Goal: Task Accomplishment & Management: Use online tool/utility

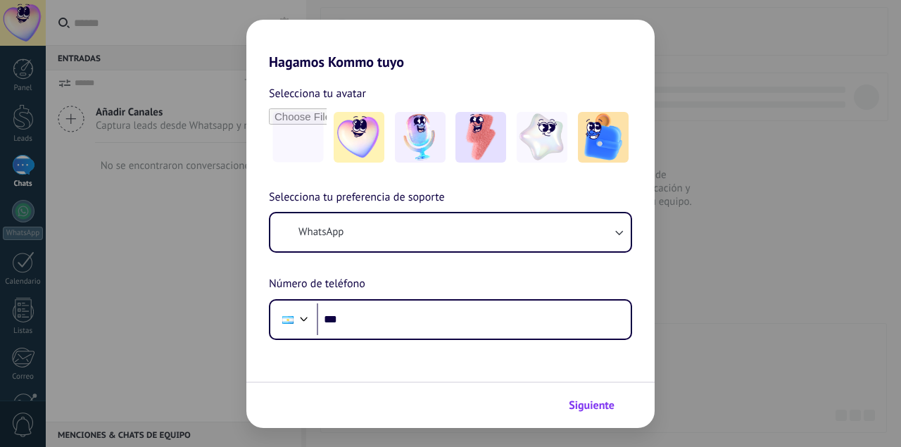
click at [594, 400] on span "Siguiente" at bounding box center [592, 405] width 46 height 10
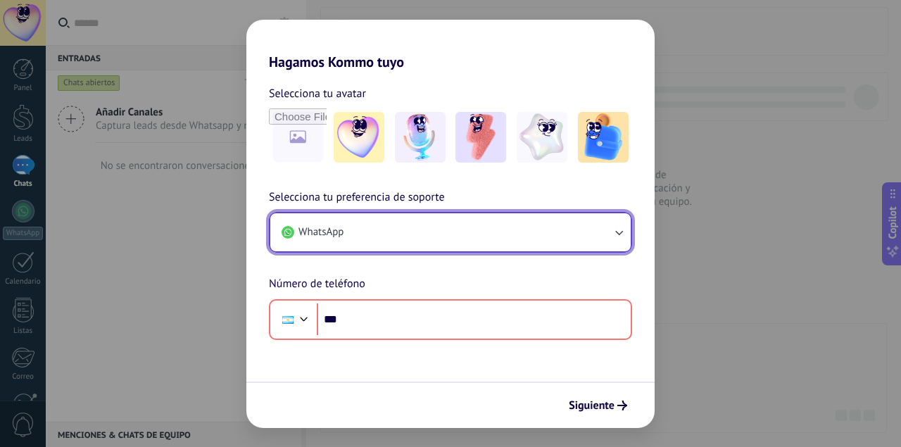
click at [620, 234] on icon "button" at bounding box center [619, 233] width 8 height 5
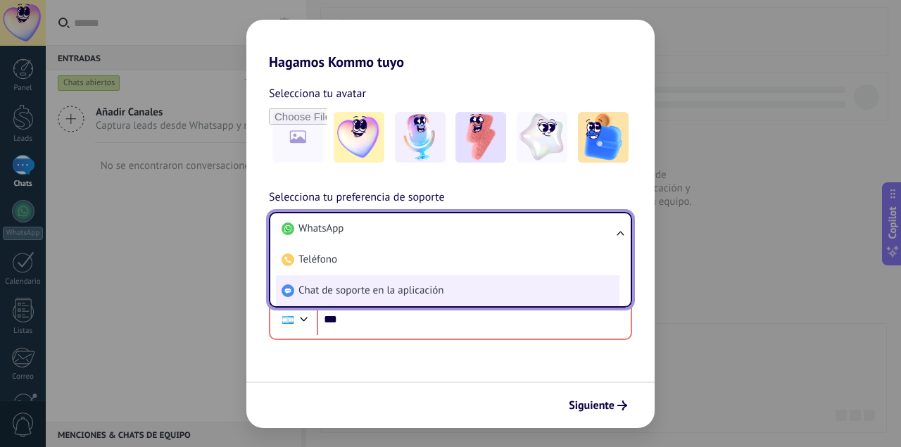
click at [444, 291] on li "Chat de soporte en la aplicación" at bounding box center [447, 290] width 343 height 31
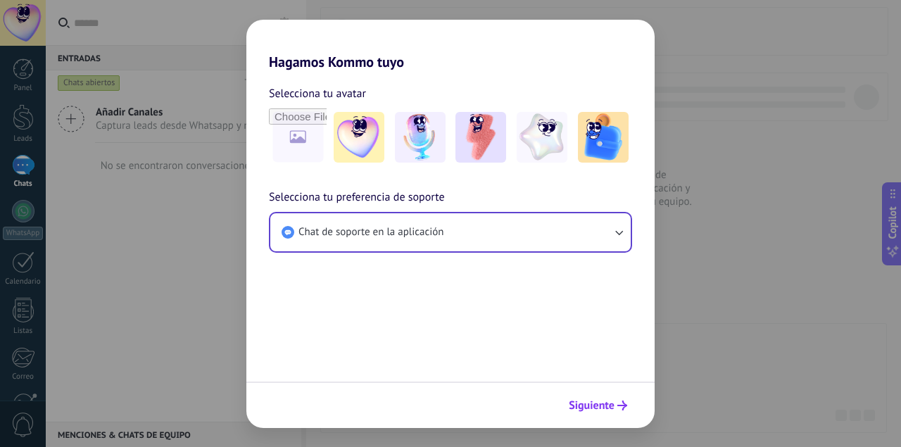
click at [607, 403] on span "Siguiente" at bounding box center [592, 405] width 46 height 10
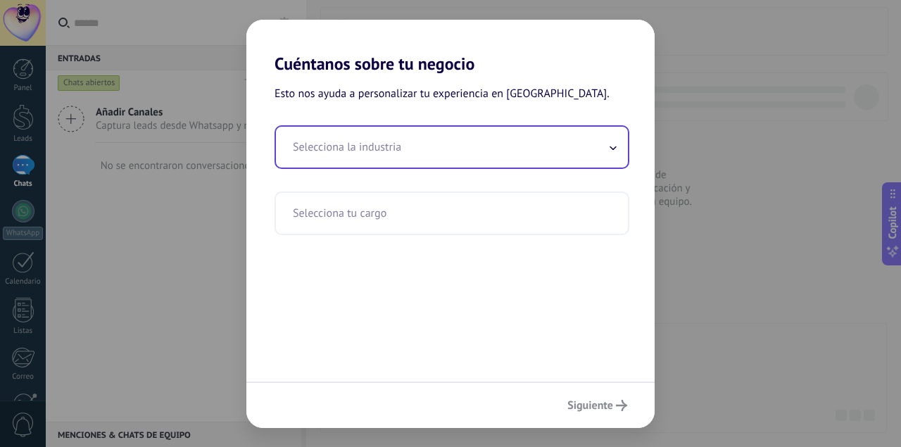
click at [511, 157] on input "text" at bounding box center [452, 147] width 352 height 41
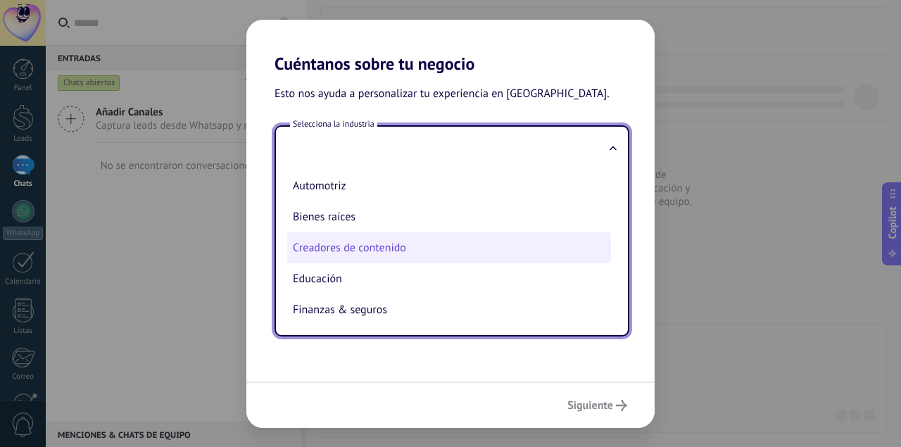
click at [454, 257] on li "Creadores de contenido" at bounding box center [449, 247] width 324 height 31
type input "**********"
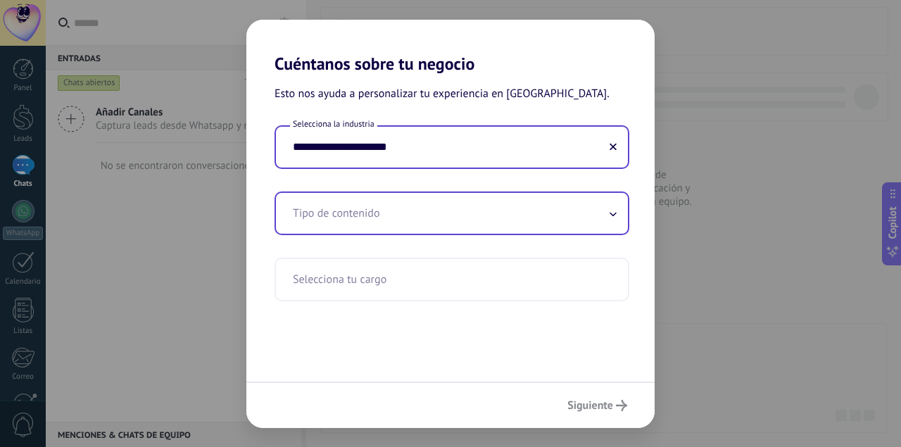
click at [507, 217] on input "text" at bounding box center [452, 213] width 352 height 41
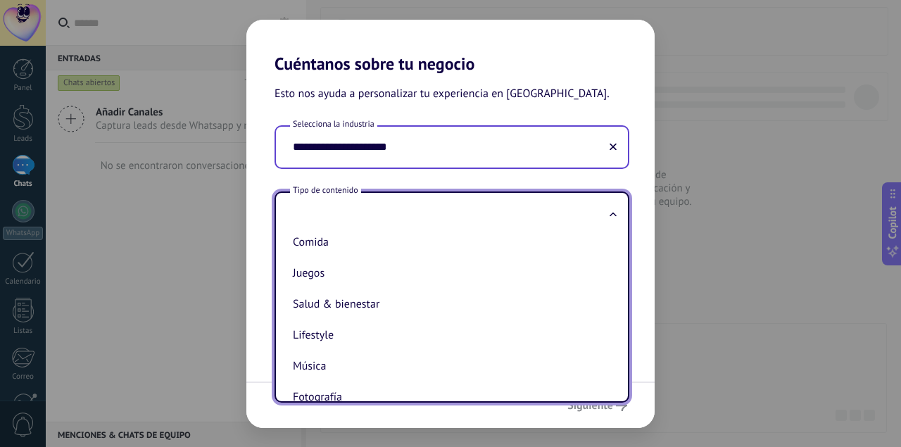
scroll to position [175, 0]
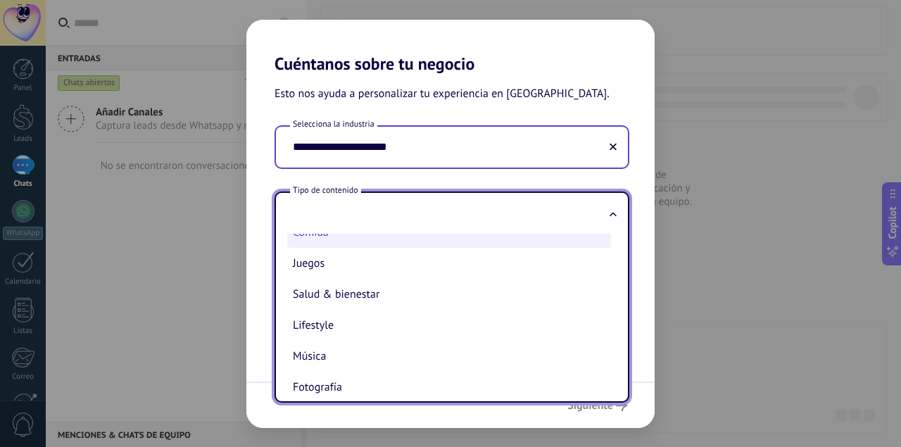
click at [340, 243] on li "Comida" at bounding box center [449, 232] width 324 height 31
type input "******"
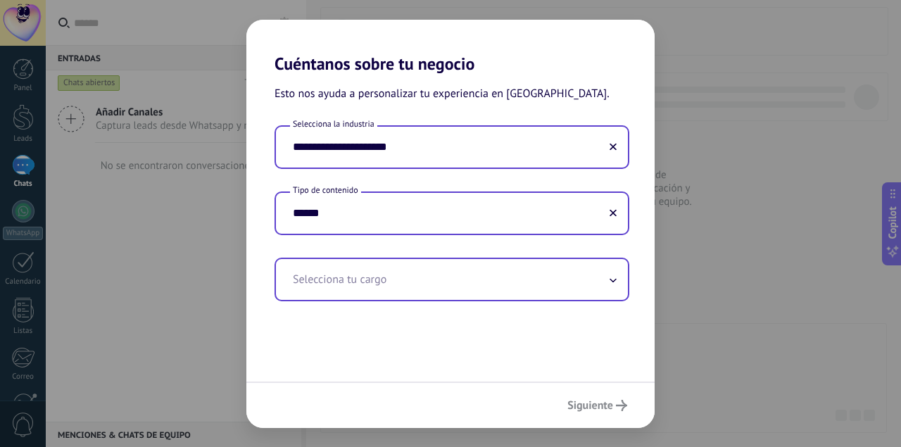
click at [509, 278] on input "text" at bounding box center [452, 279] width 352 height 41
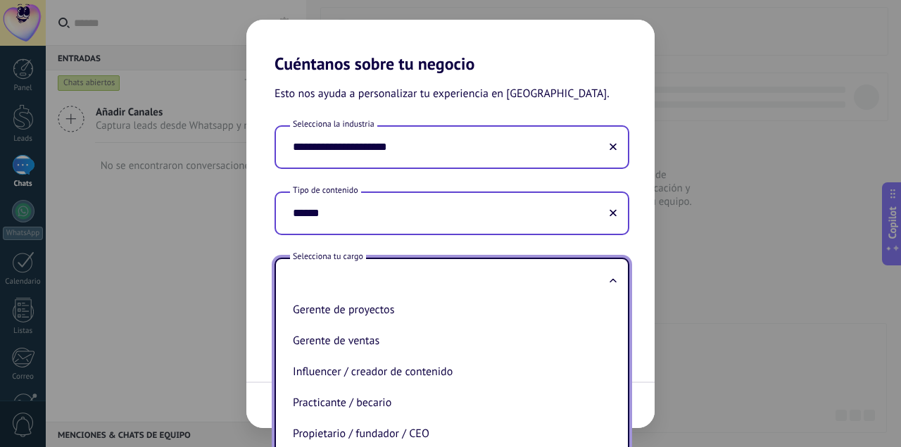
scroll to position [412, 0]
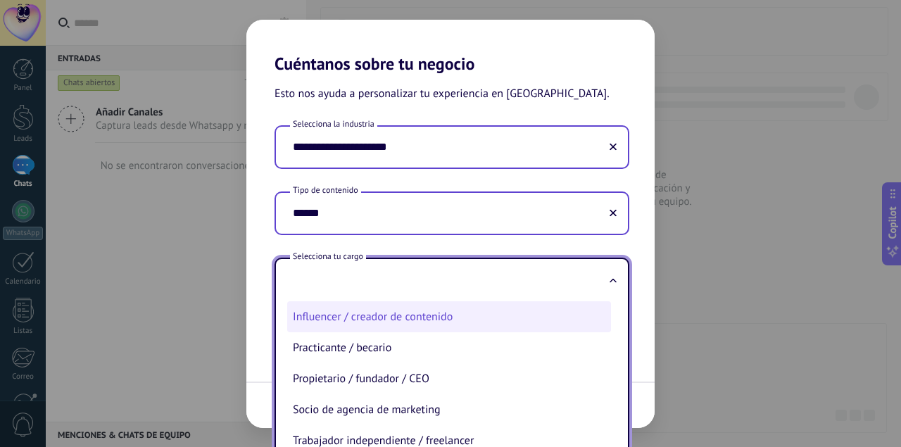
click at [469, 305] on li "Influencer / creador de contenido" at bounding box center [449, 316] width 324 height 31
type input "**********"
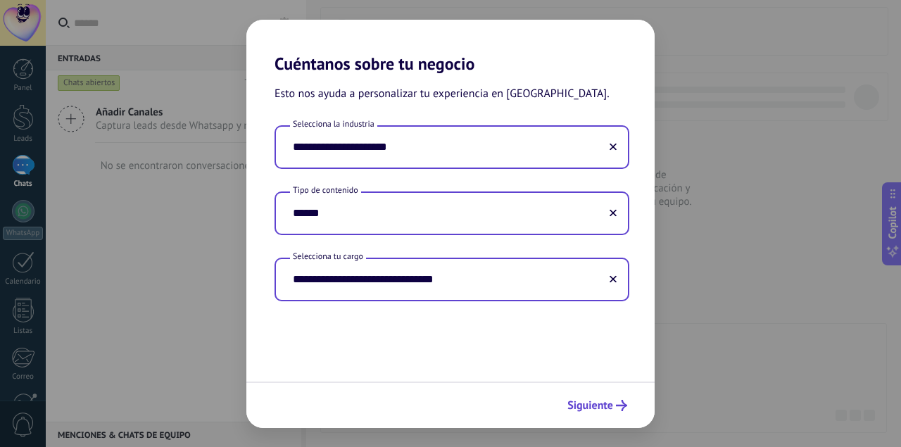
click at [599, 407] on span "Siguiente" at bounding box center [590, 405] width 46 height 10
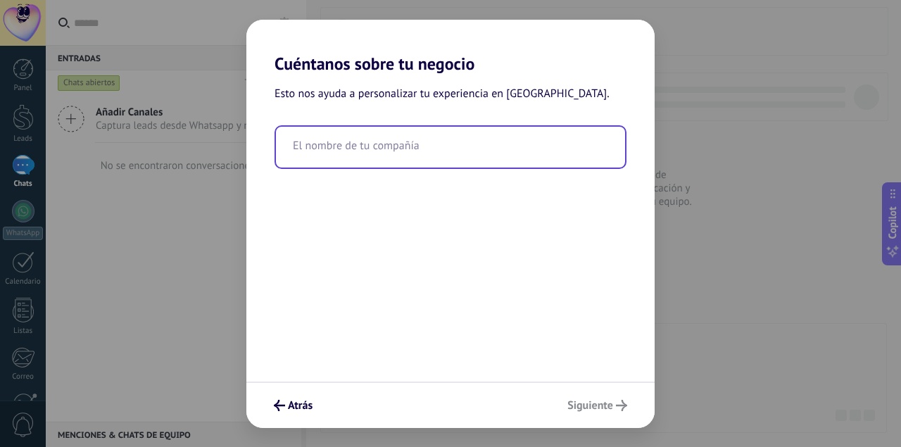
click at [407, 141] on input "text" at bounding box center [450, 147] width 349 height 41
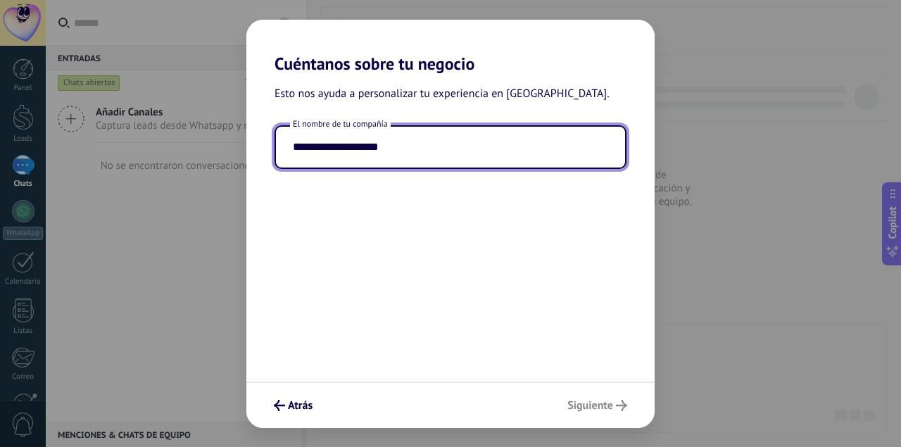
type input "**********"
click at [606, 403] on div "Atrás Siguiente" at bounding box center [450, 404] width 408 height 46
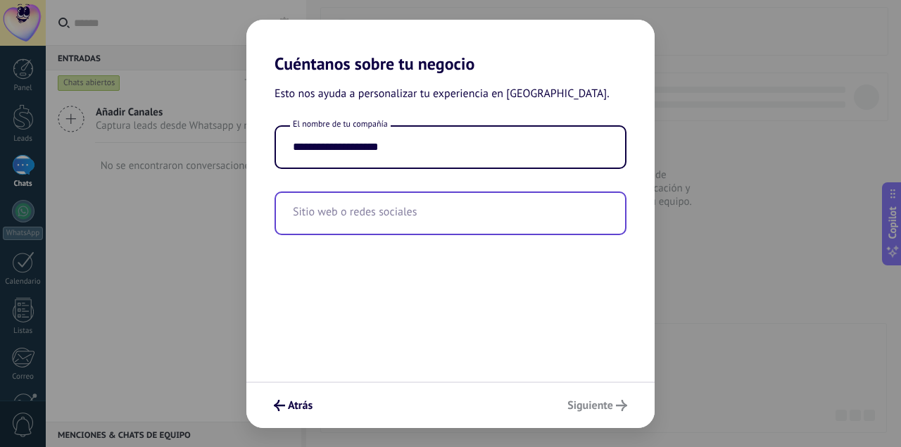
click at [395, 214] on input "text" at bounding box center [450, 213] width 349 height 41
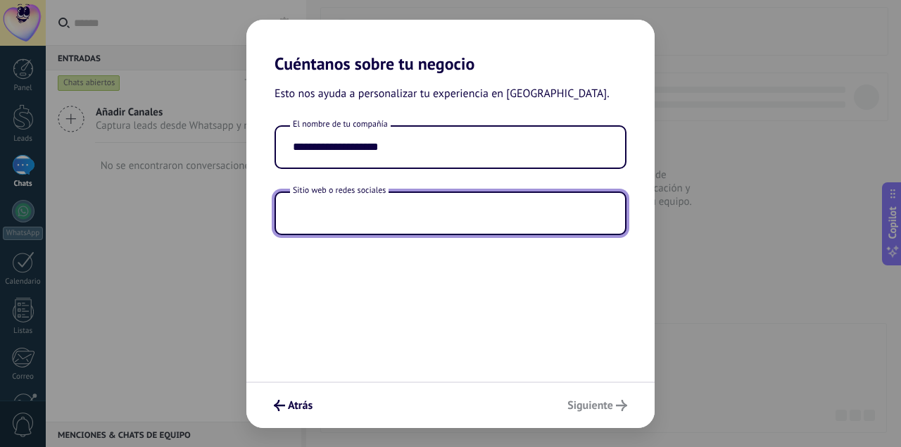
type input "*"
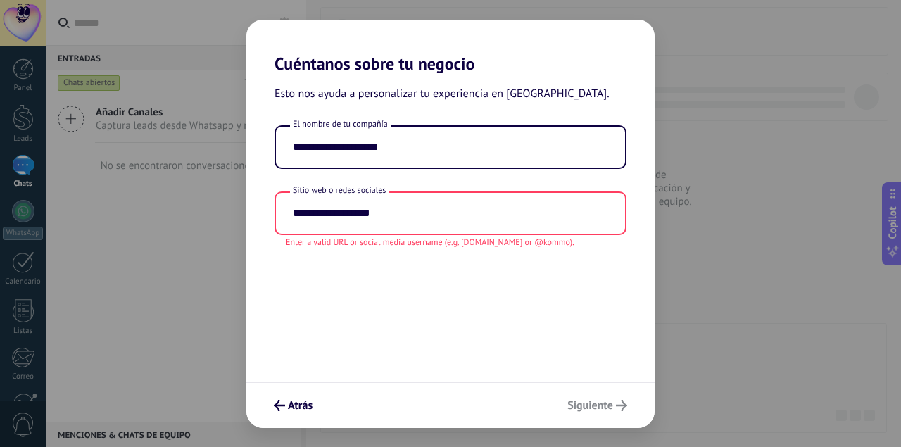
click at [624, 405] on div "Atrás Siguiente" at bounding box center [450, 404] width 408 height 46
click at [493, 293] on div "**********" at bounding box center [450, 228] width 408 height 308
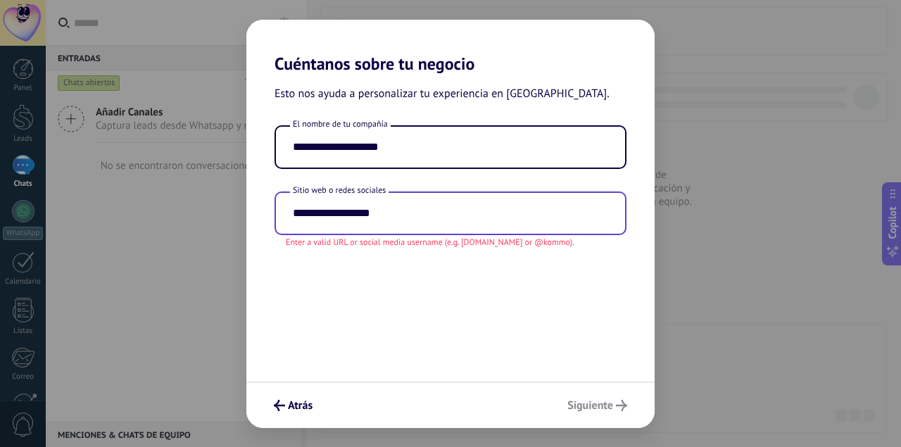
click at [411, 212] on input "**********" at bounding box center [450, 213] width 349 height 41
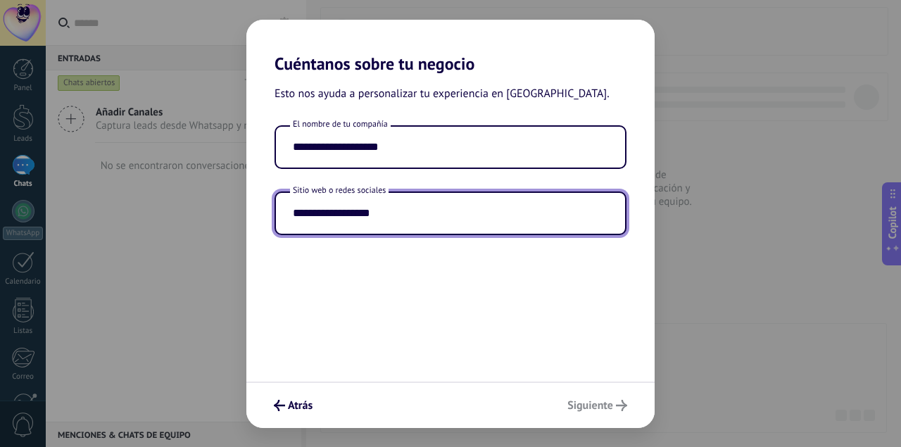
paste input "**********"
click at [597, 403] on div "Atrás Siguiente" at bounding box center [450, 404] width 408 height 46
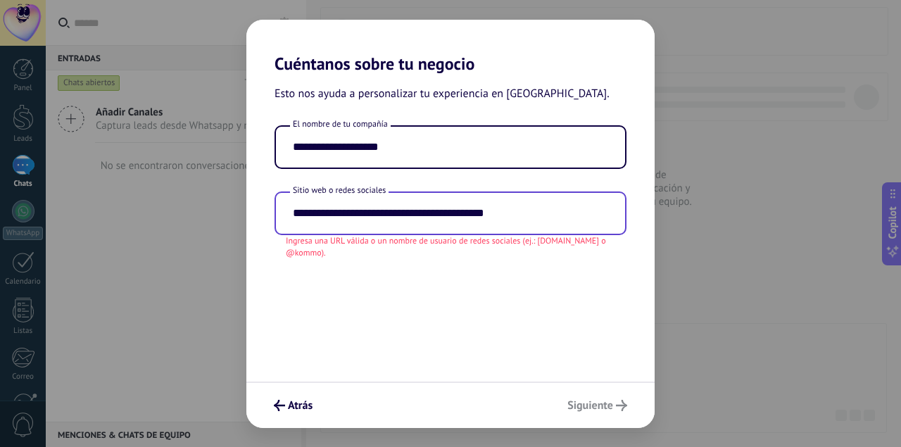
drag, startPoint x: 429, startPoint y: 213, endPoint x: 267, endPoint y: 215, distance: 161.9
click at [276, 215] on input "**********" at bounding box center [450, 213] width 349 height 41
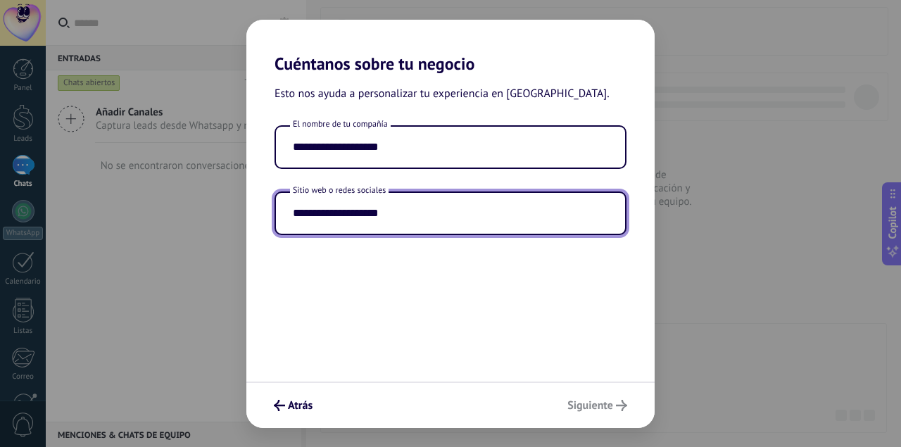
click at [428, 218] on input "**********" at bounding box center [450, 213] width 349 height 41
type input "**********"
click at [445, 300] on div "**********" at bounding box center [450, 228] width 408 height 308
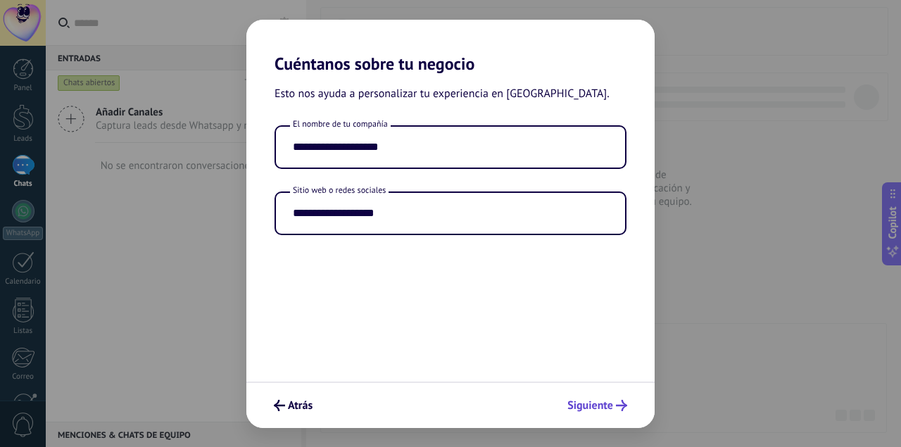
click at [614, 409] on span "Siguiente" at bounding box center [597, 405] width 60 height 11
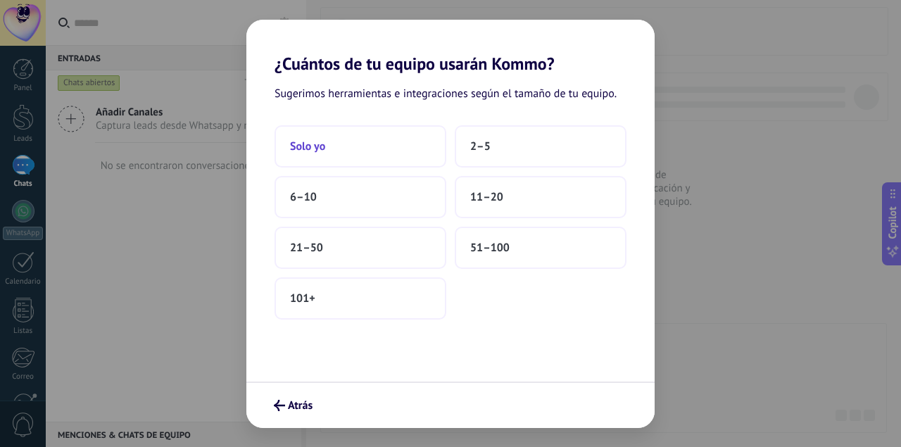
click at [381, 148] on button "Solo yo" at bounding box center [360, 146] width 172 height 42
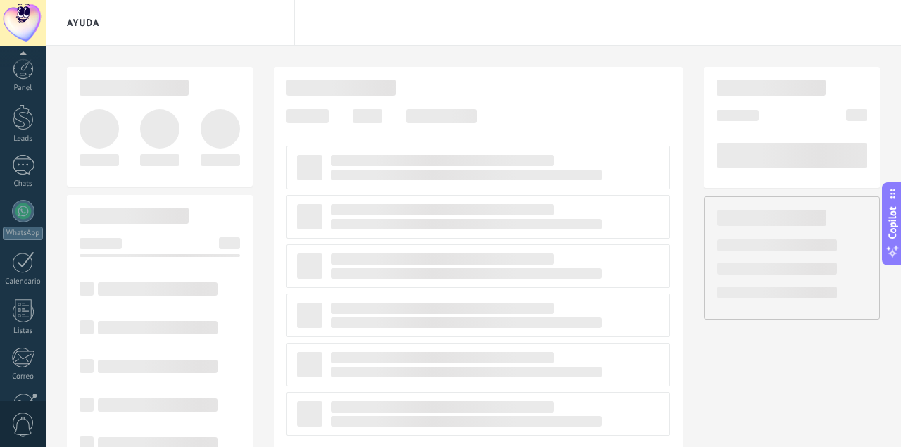
scroll to position [138, 0]
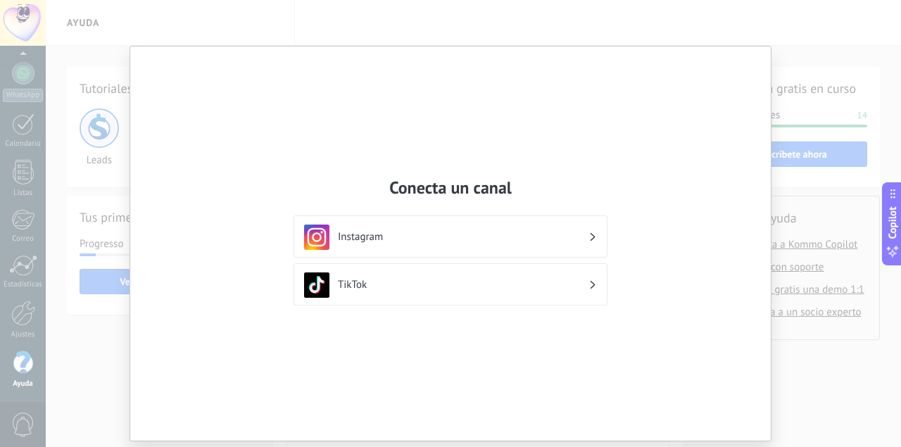
click at [462, 239] on h3 "Instagram" at bounding box center [463, 236] width 251 height 13
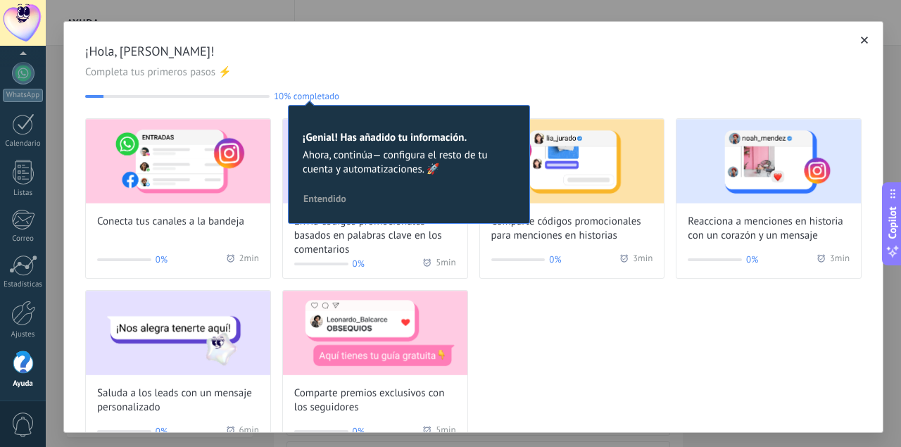
click at [565, 373] on div "Conecta tus canales a la bandeja 0% 2 min Envía códigos promocionales basados e…" at bounding box center [473, 284] width 776 height 332
click at [319, 203] on span "Entendido" at bounding box center [324, 199] width 43 height 10
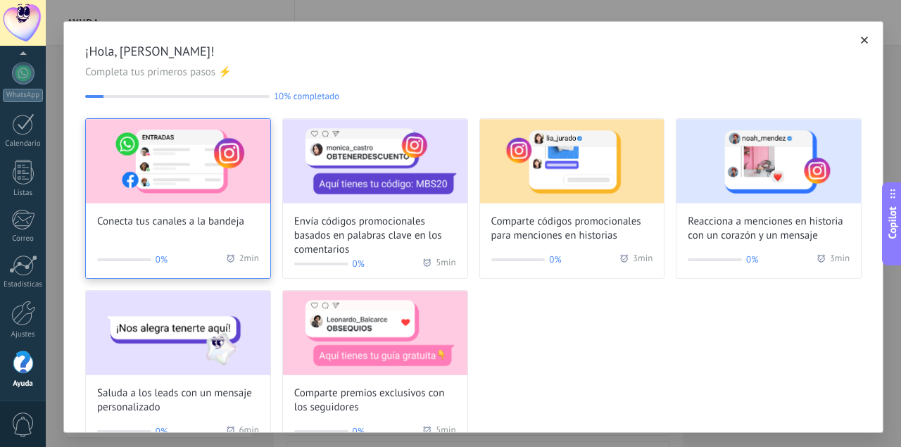
click at [184, 196] on img at bounding box center [178, 161] width 184 height 84
click at [184, 196] on div "¡Hola, [PERSON_NAME]! Completa tus primeros pasos ⚡ 10% completado 10 Conecta t…" at bounding box center [473, 227] width 820 height 412
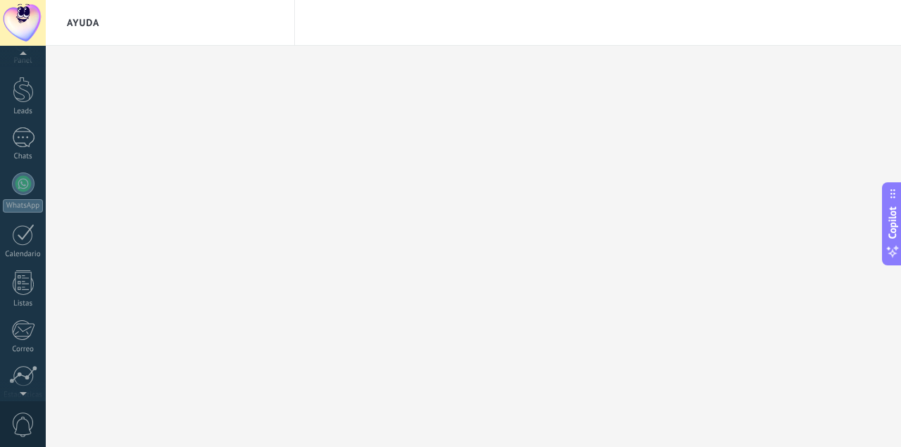
scroll to position [0, 0]
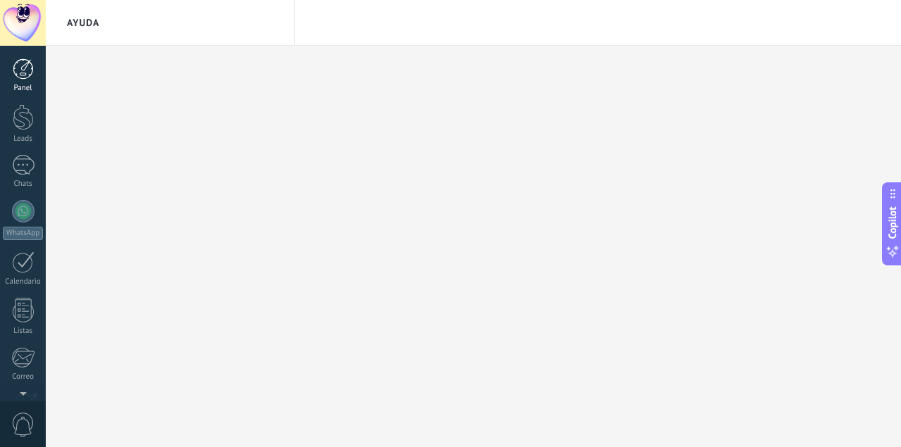
click at [26, 66] on div at bounding box center [23, 68] width 21 height 21
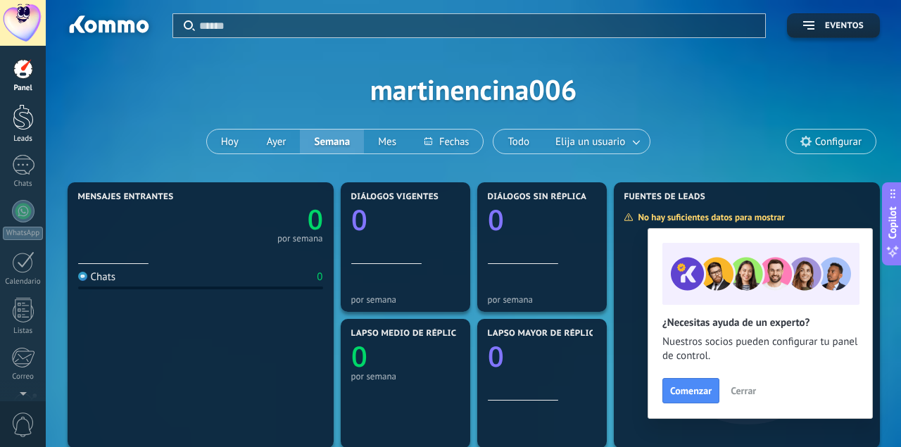
click at [24, 112] on div at bounding box center [23, 117] width 21 height 26
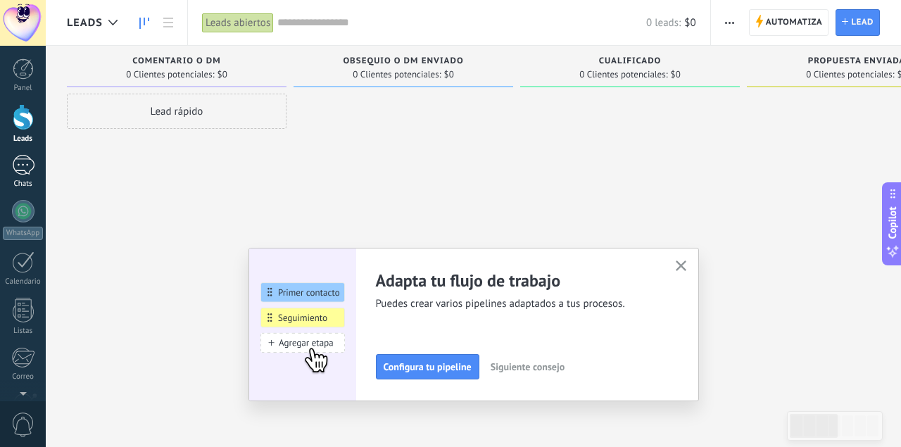
click at [23, 166] on div at bounding box center [23, 165] width 23 height 20
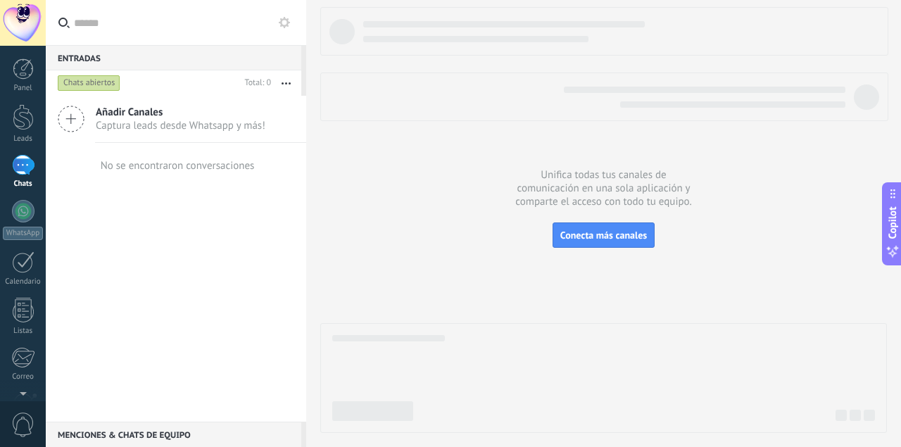
click at [176, 249] on div "Añadir Canales Captura leads desde Whatsapp y más! No se encontraron conversaci…" at bounding box center [176, 259] width 260 height 326
click at [74, 116] on icon at bounding box center [71, 119] width 27 height 27
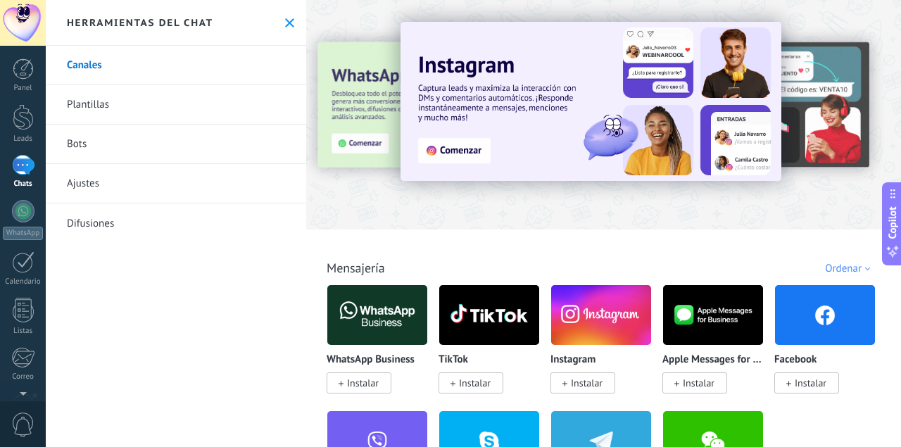
click at [591, 388] on span "Instalar" at bounding box center [587, 382] width 32 height 13
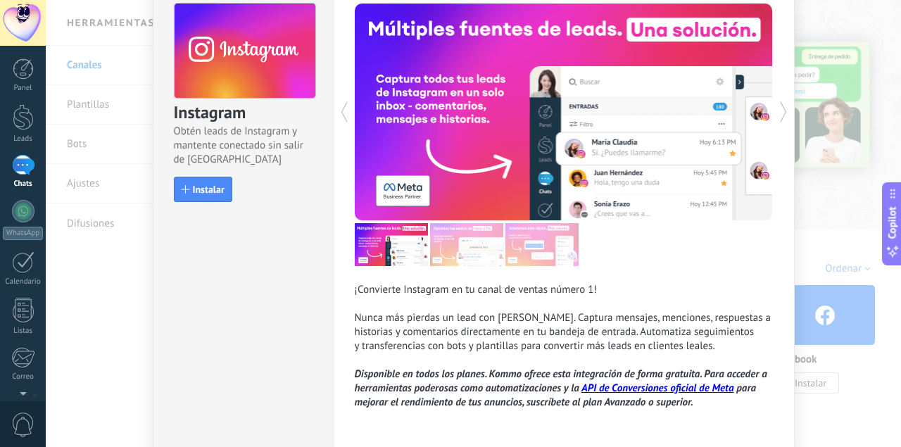
scroll to position [123, 0]
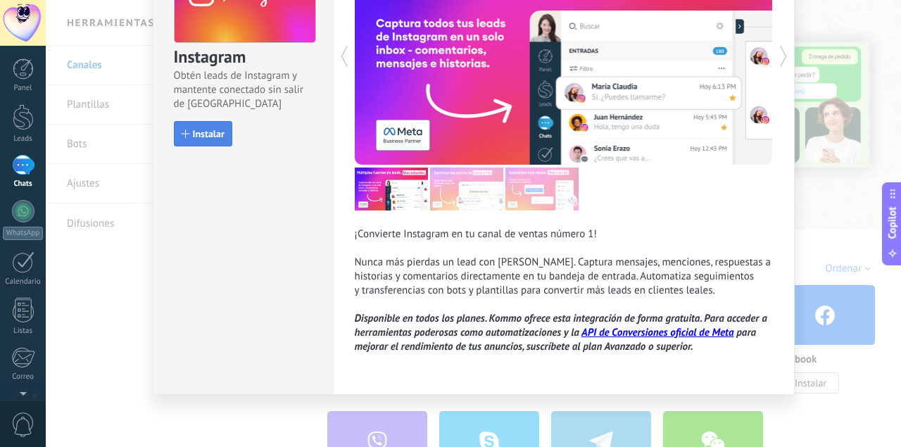
click at [203, 129] on span "Instalar" at bounding box center [209, 134] width 32 height 10
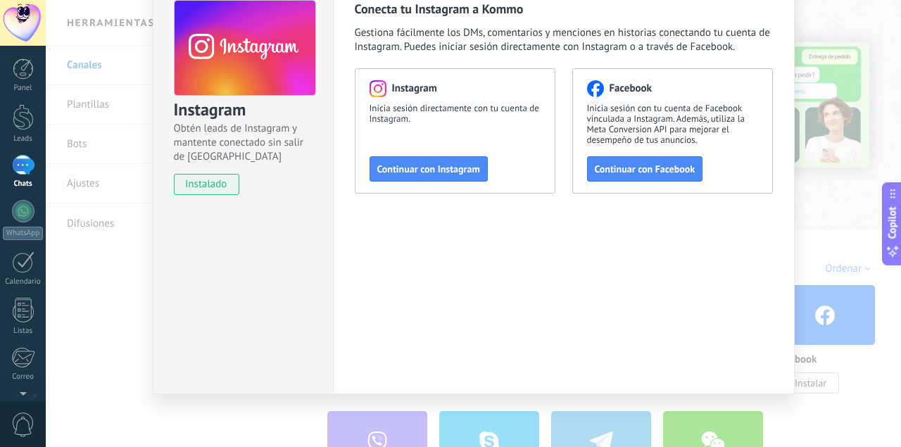
scroll to position [0, 0]
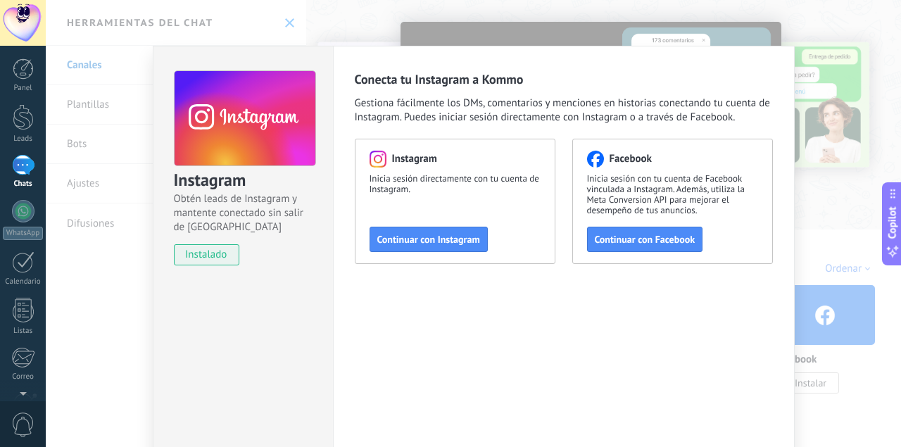
click at [447, 255] on div "Instagram Inicia sesión directamente con tu cuenta de Instagram. Continuar con …" at bounding box center [455, 201] width 201 height 125
click at [450, 240] on span "Continuar con Instagram" at bounding box center [428, 239] width 103 height 10
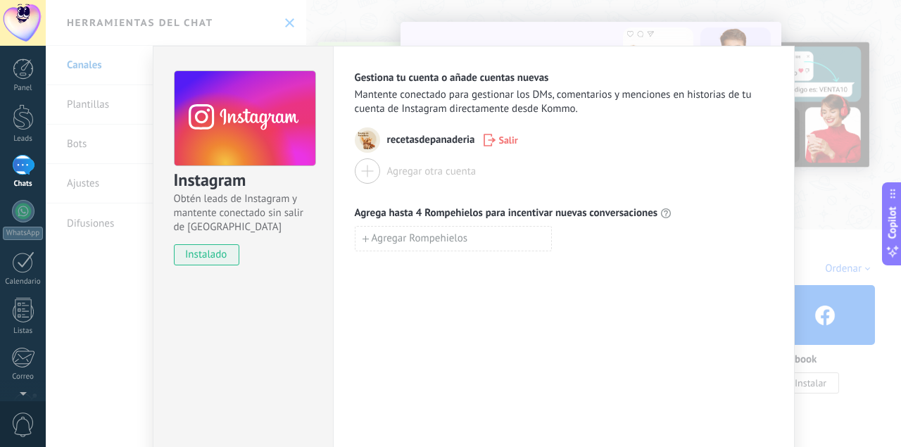
click at [130, 290] on div "Instagram Obtén leads de Instagram y mantente conectado sin salir de Kommo inst…" at bounding box center [473, 223] width 855 height 447
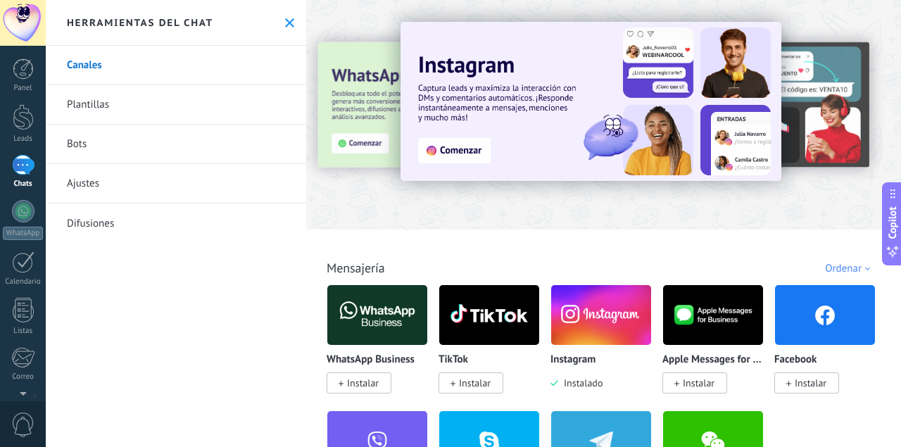
click at [108, 96] on link "Plantillas" at bounding box center [176, 104] width 260 height 39
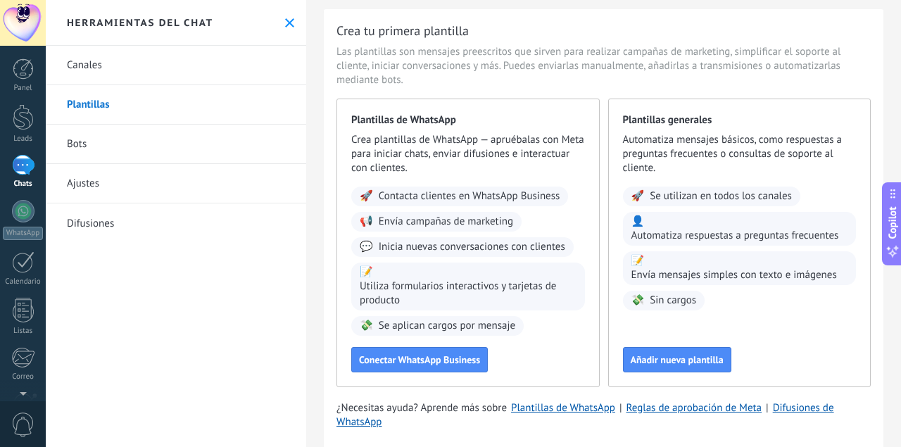
scroll to position [68, 0]
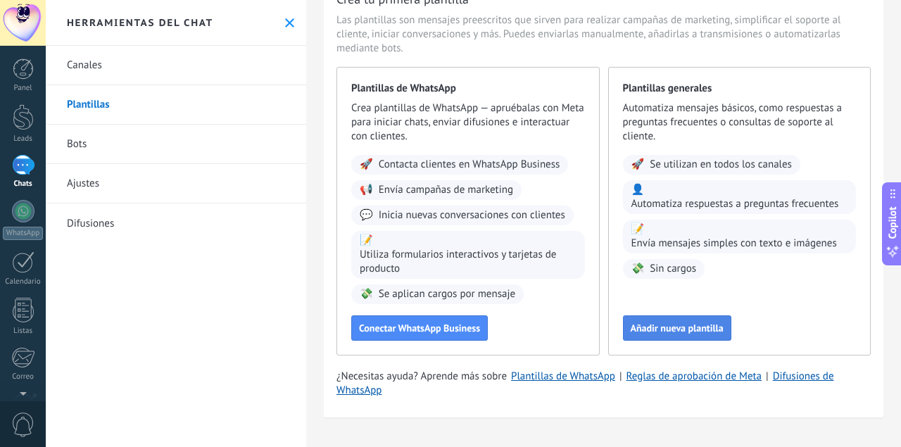
click at [700, 335] on button "Añadir nueva plantilla" at bounding box center [677, 327] width 108 height 25
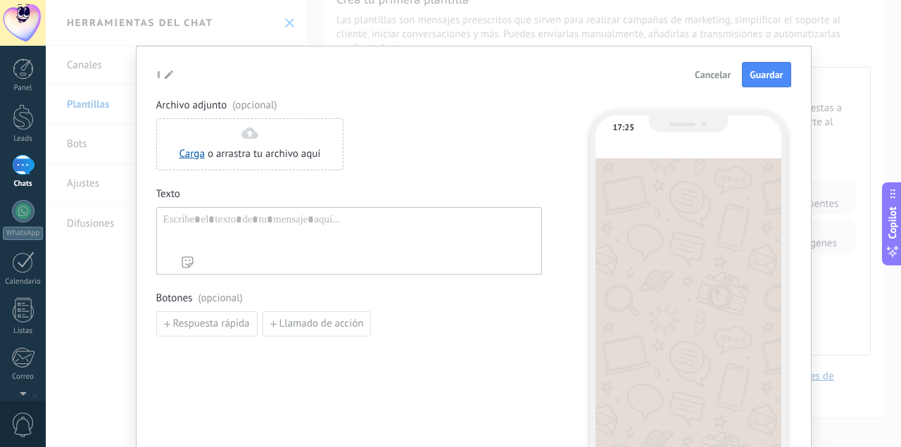
type input "**********"
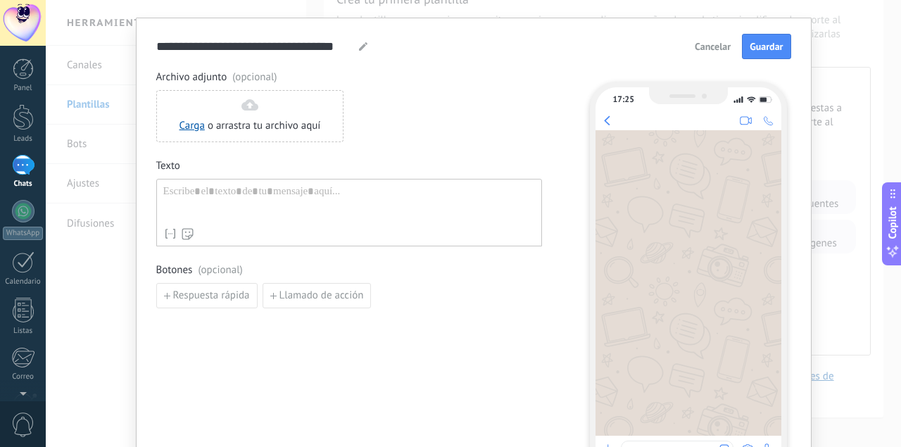
scroll to position [0, 0]
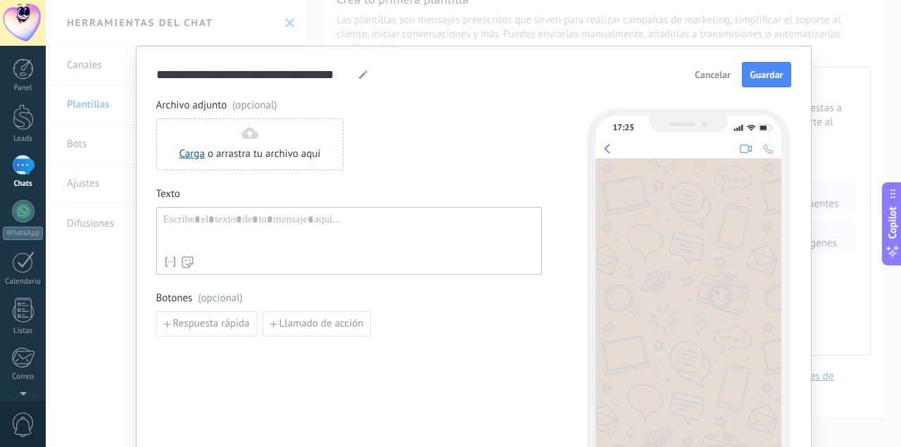
click at [715, 72] on span "Cancelar" at bounding box center [713, 75] width 36 height 10
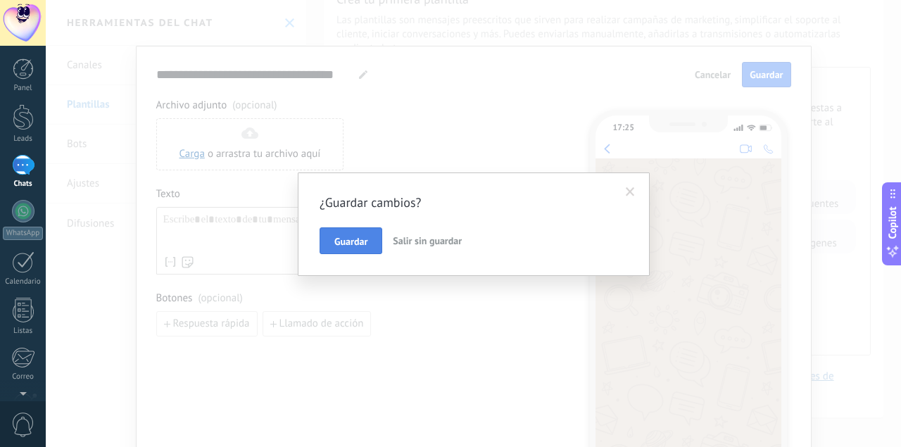
click at [372, 239] on button "Guardar" at bounding box center [350, 240] width 63 height 27
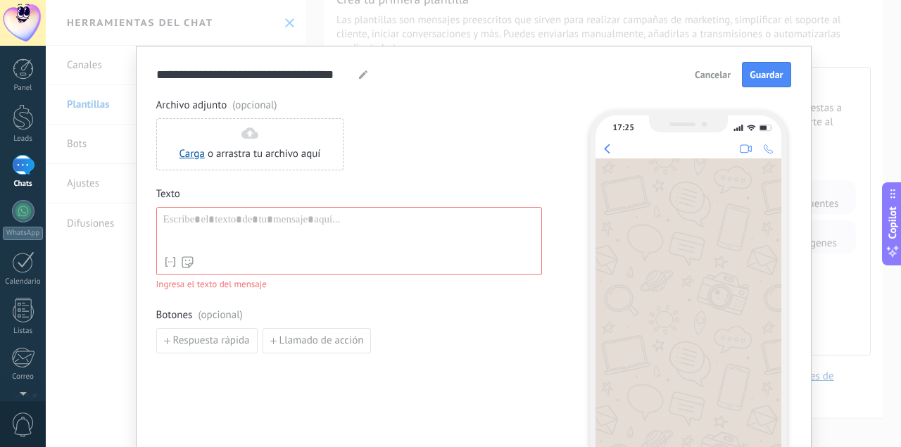
click at [714, 78] on span "Cancelar" at bounding box center [713, 75] width 36 height 10
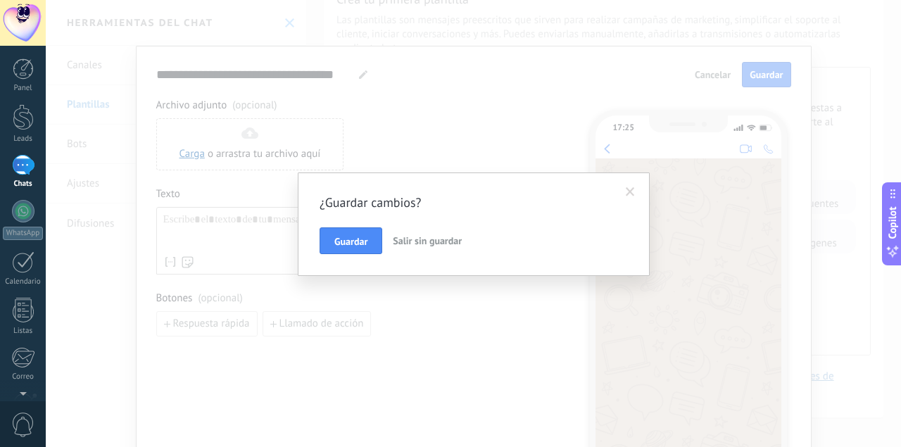
click at [434, 238] on span "Salir sin guardar" at bounding box center [427, 240] width 69 height 13
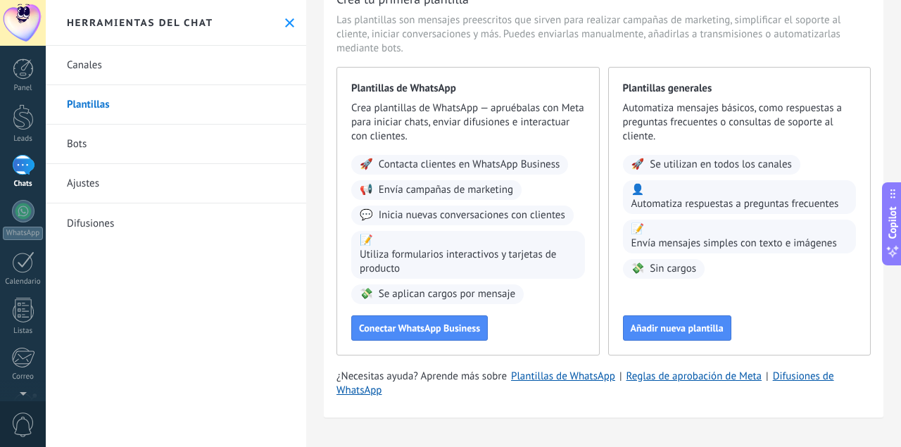
click at [125, 146] on link "Bots" at bounding box center [176, 144] width 260 height 39
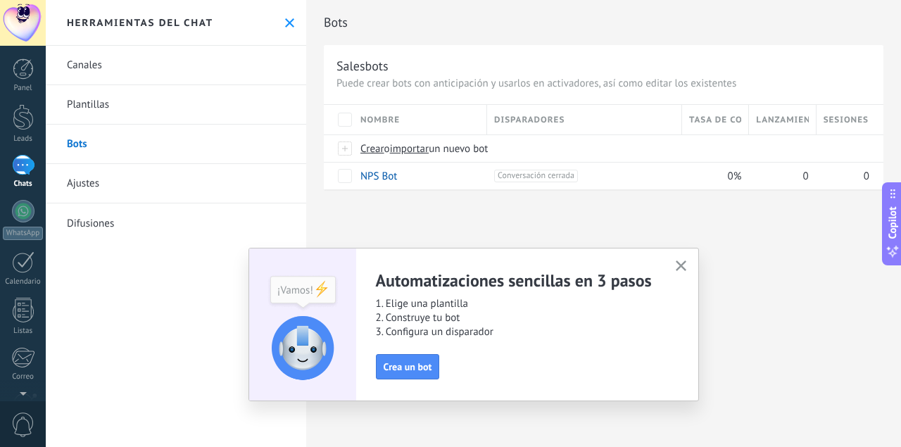
click at [680, 267] on use "button" at bounding box center [681, 265] width 11 height 11
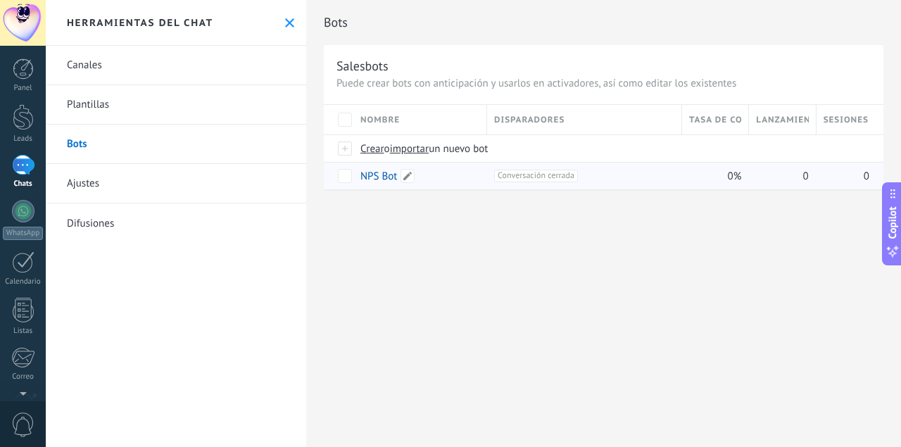
click at [447, 173] on div "NPS Bot" at bounding box center [416, 176] width 127 height 27
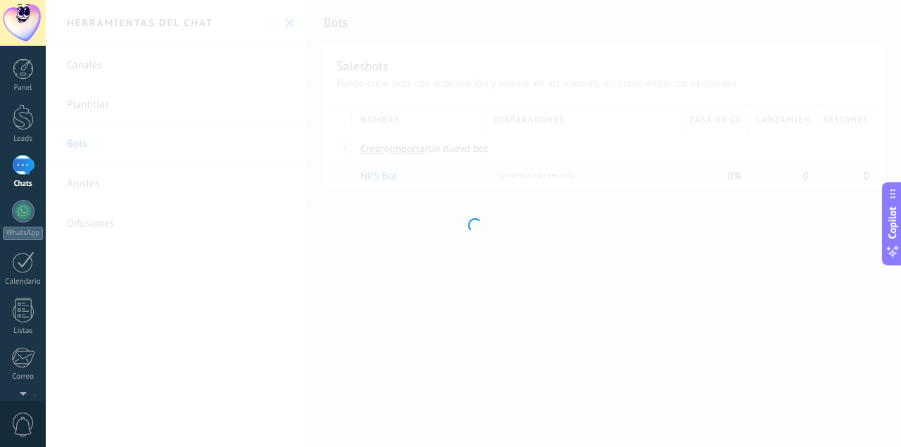
type input "*******"
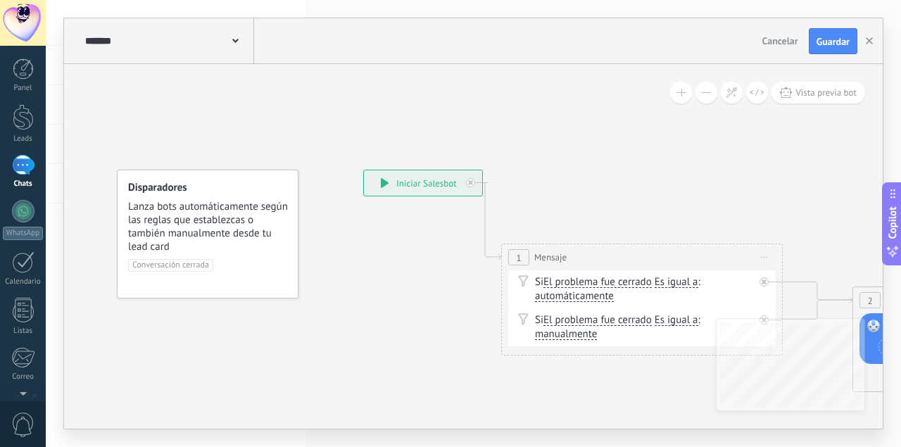
click at [421, 178] on div "**********" at bounding box center [423, 182] width 118 height 25
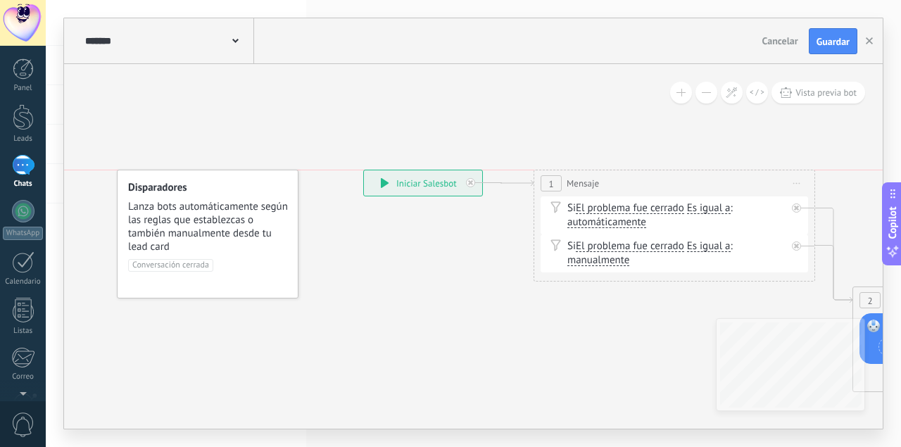
drag, startPoint x: 576, startPoint y: 260, endPoint x: 608, endPoint y: 182, distance: 84.6
click at [608, 182] on div "1 Mensaje ******* Iniciar vista previa aquí" at bounding box center [674, 183] width 280 height 26
click at [452, 185] on div "**********" at bounding box center [423, 182] width 118 height 25
click at [384, 183] on icon at bounding box center [385, 183] width 8 height 10
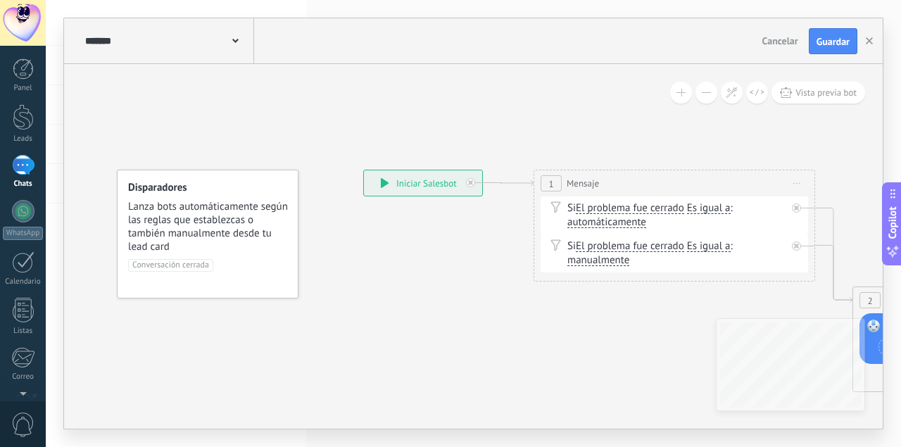
click at [633, 186] on div "1 Mensaje ******* Iniciar vista previa aquí" at bounding box center [674, 183] width 280 height 26
click at [582, 183] on span "Mensaje" at bounding box center [582, 183] width 32 height 13
drag, startPoint x: 550, startPoint y: 179, endPoint x: 611, endPoint y: 206, distance: 67.5
click at [550, 179] on span "1" at bounding box center [550, 184] width 5 height 12
click at [648, 220] on div "Si El problema fue cerrado El problema fue cerrado El problema fue cerrado El p…" at bounding box center [676, 215] width 219 height 28
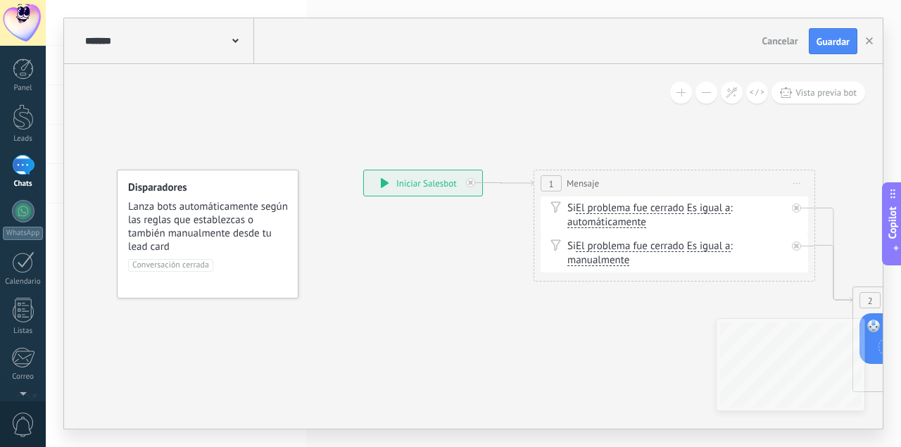
click at [685, 92] on button at bounding box center [681, 93] width 22 height 22
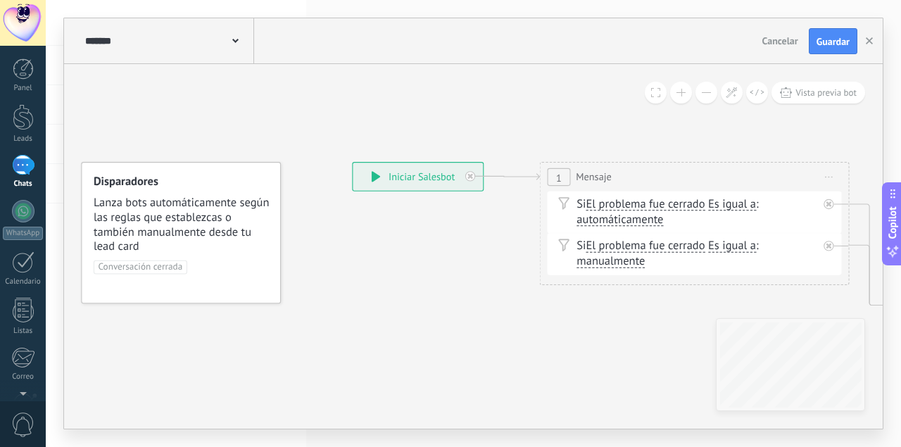
click at [702, 94] on button at bounding box center [706, 93] width 22 height 22
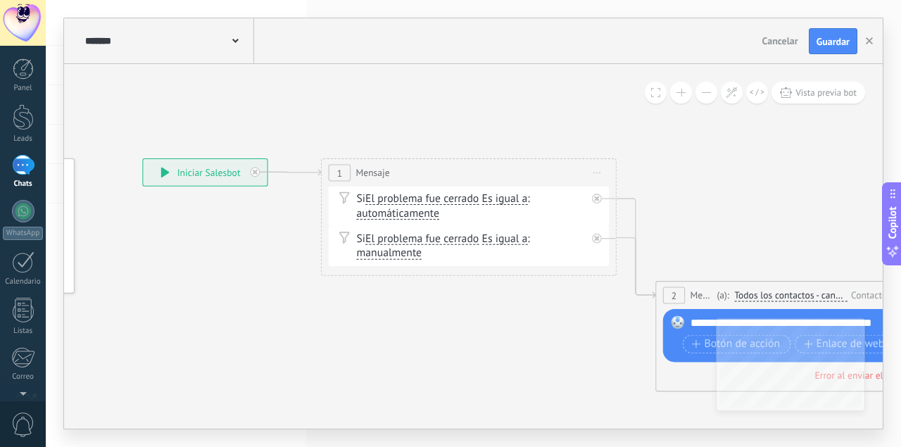
drag, startPoint x: 678, startPoint y: 144, endPoint x: 450, endPoint y: 133, distance: 227.5
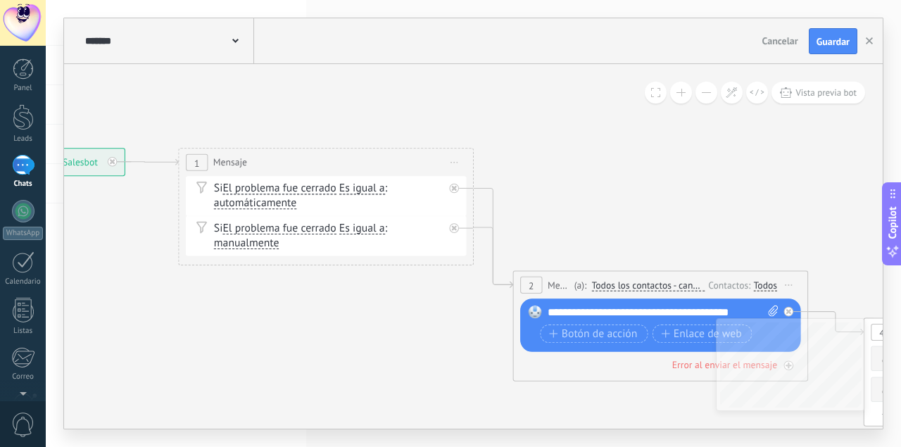
drag, startPoint x: 582, startPoint y: 143, endPoint x: 451, endPoint y: 136, distance: 131.1
click at [295, 191] on div "Si El problema fue cerrado El problema fue cerrado El problema fue cerrado El p…" at bounding box center [328, 197] width 229 height 30
drag, startPoint x: 254, startPoint y: 186, endPoint x: 205, endPoint y: 188, distance: 49.3
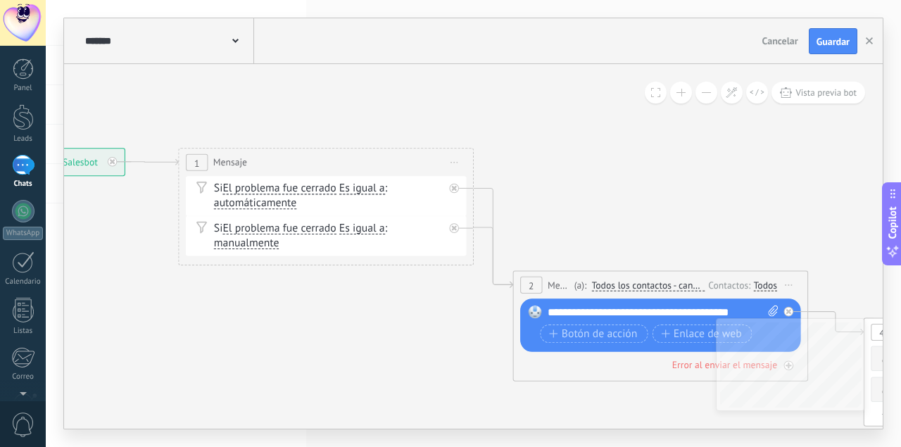
click at [253, 186] on div "Si El problema fue cerrado El problema fue cerrado El problema fue cerrado El p…" at bounding box center [328, 197] width 229 height 30
click at [197, 186] on icon at bounding box center [201, 187] width 11 height 13
click at [204, 224] on icon at bounding box center [201, 227] width 11 height 13
click at [243, 37] on div "******* NPS Bot" at bounding box center [168, 40] width 172 height 45
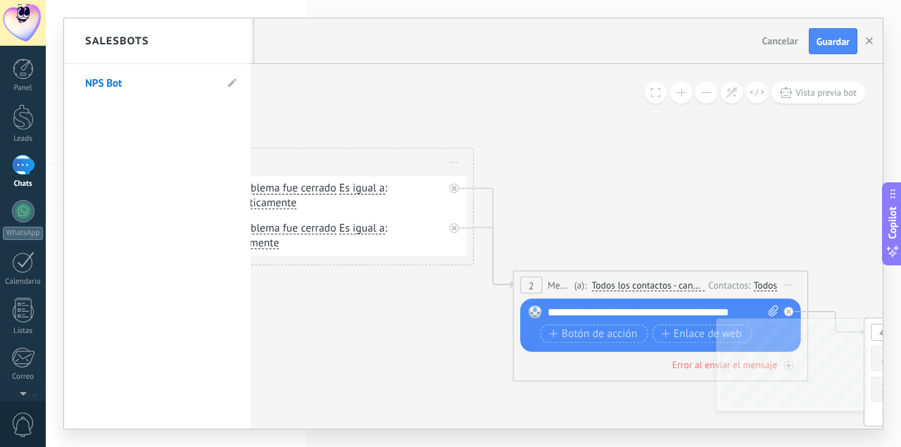
click at [241, 39] on div "Salesbots" at bounding box center [157, 41] width 186 height 46
click at [342, 113] on div at bounding box center [473, 223] width 818 height 410
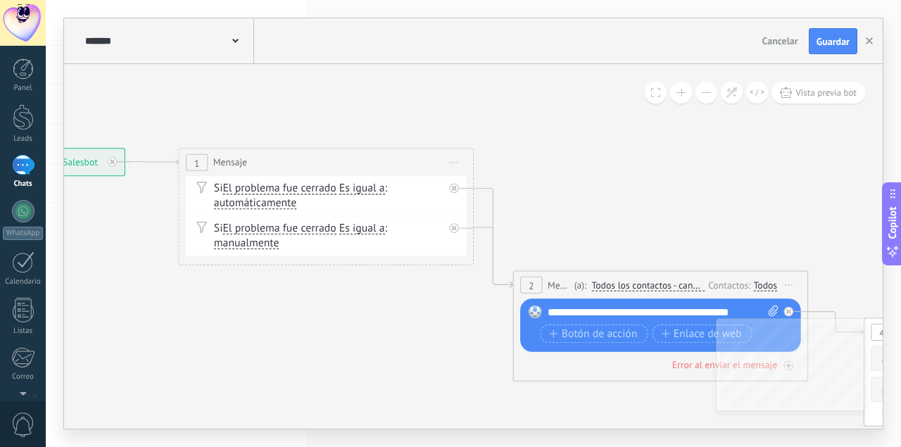
click at [780, 44] on span "Cancelar" at bounding box center [780, 40] width 36 height 13
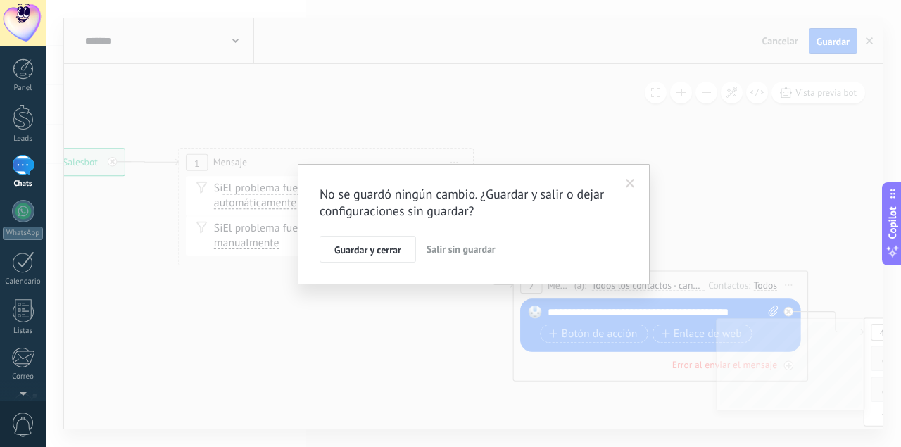
click at [464, 249] on span "Salir sin guardar" at bounding box center [460, 249] width 69 height 13
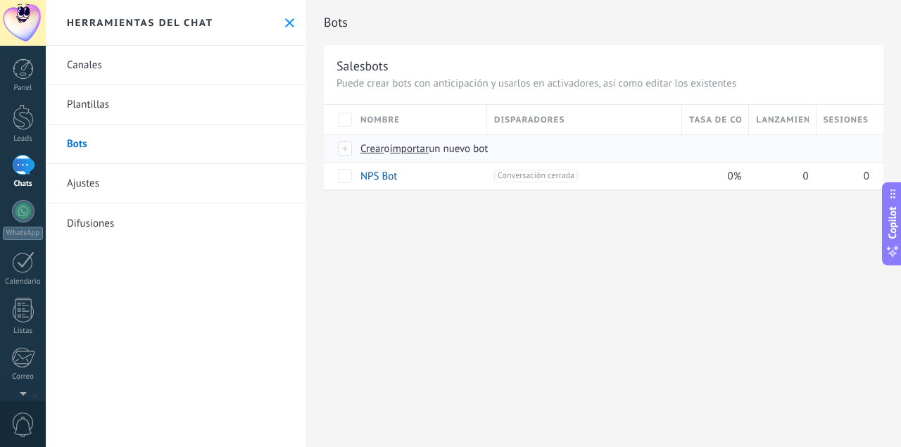
click at [386, 144] on span "o" at bounding box center [387, 148] width 6 height 13
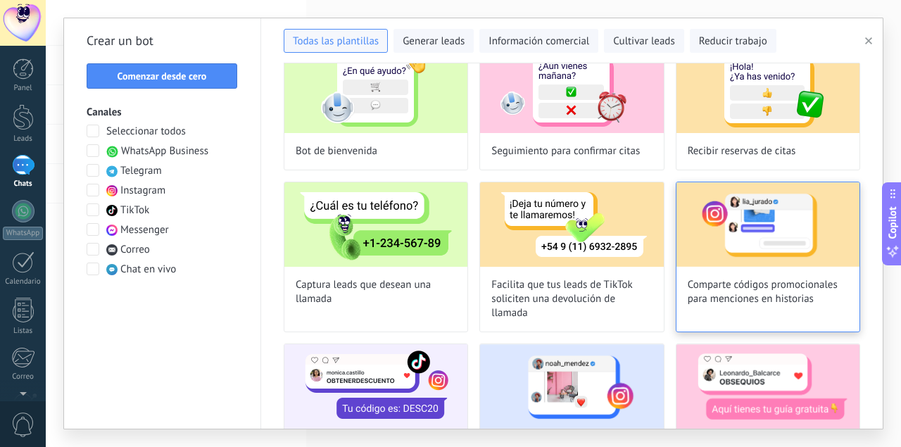
scroll to position [163, 0]
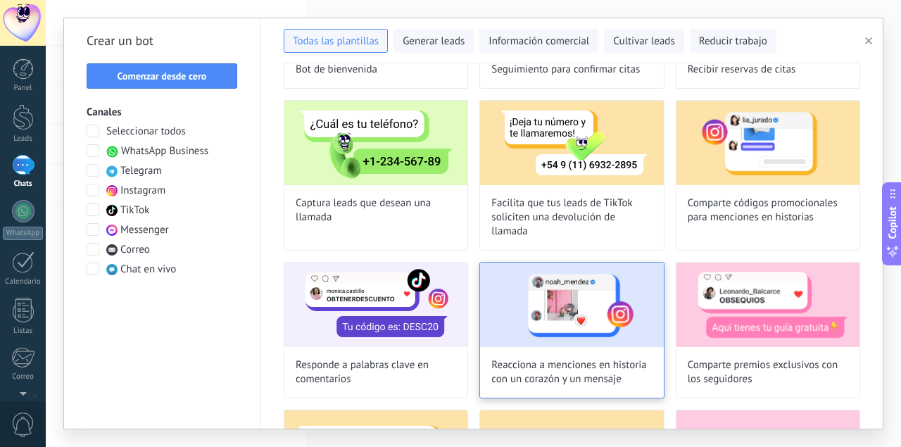
click at [642, 374] on span "Reacciona a menciones en historia con un corazón y un mensaje" at bounding box center [571, 372] width 160 height 28
type input "**********"
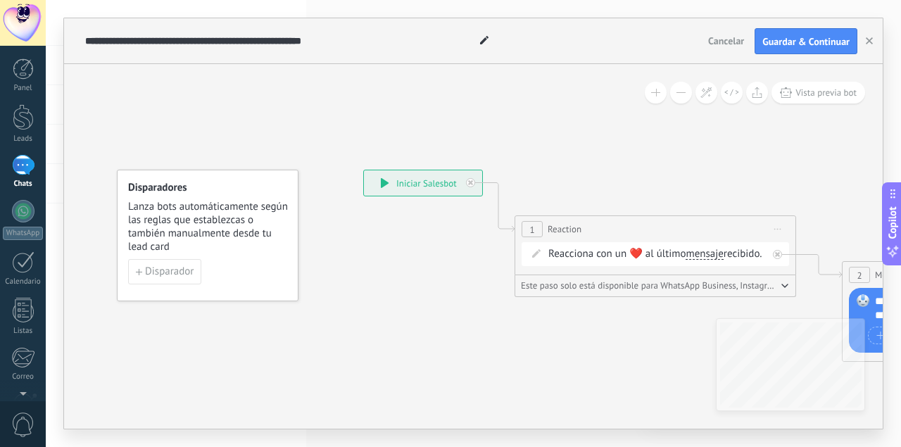
click at [577, 254] on div "Reacciona con un ❤️ al último mensaje mensaje comentario mensaje mensaje coment…" at bounding box center [657, 254] width 219 height 14
click at [218, 245] on span "Lanza bots automáticamente según las reglas que establezcas o también manualmen…" at bounding box center [208, 226] width 160 height 53
drag, startPoint x: 478, startPoint y: 392, endPoint x: 255, endPoint y: 317, distance: 234.5
click at [255, 317] on icon at bounding box center [800, 263] width 1586 height 895
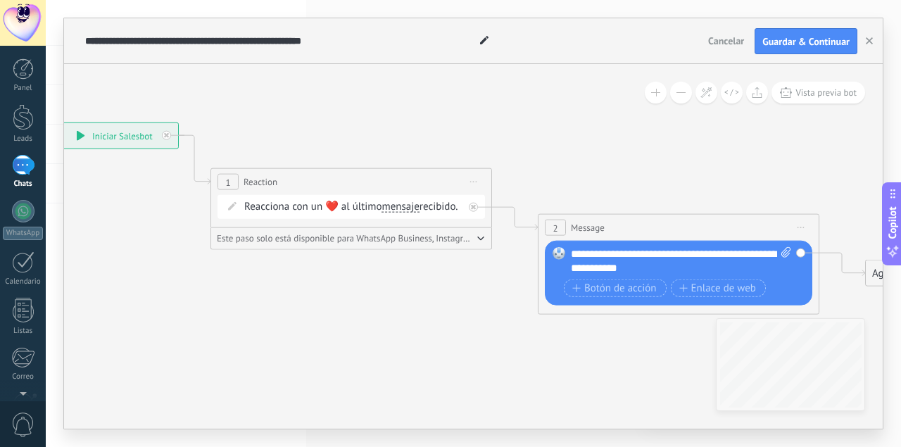
drag, startPoint x: 504, startPoint y: 316, endPoint x: 422, endPoint y: 343, distance: 86.1
click at [422, 343] on icon at bounding box center [500, 218] width 1586 height 895
click at [308, 208] on div "Reacciona con un ❤️ al último mensaje mensaje comentario mensaje mensaje coment…" at bounding box center [353, 207] width 219 height 14
click at [228, 185] on span "1" at bounding box center [227, 183] width 5 height 12
click at [265, 179] on span "Reaction" at bounding box center [260, 181] width 34 height 13
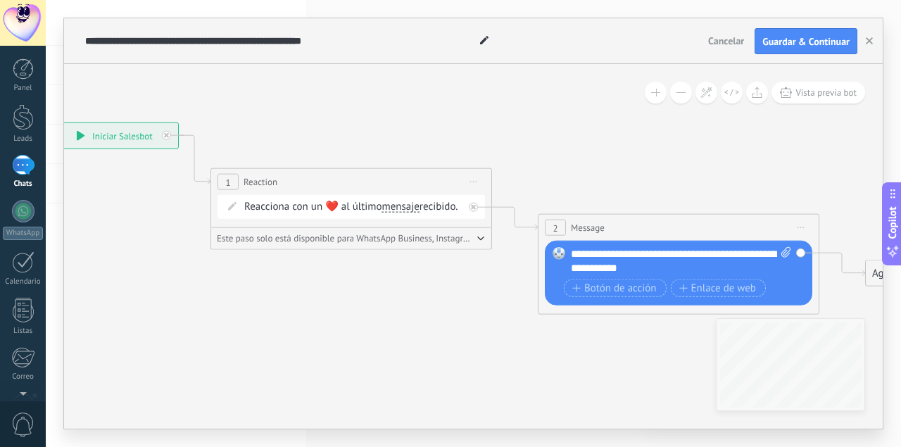
click at [431, 243] on span "Este paso solo está disponible para WhatsApp Business, Instagram, Telegram y Ti…" at bounding box center [345, 238] width 257 height 11
click at [482, 241] on icon "button" at bounding box center [480, 238] width 7 height 4
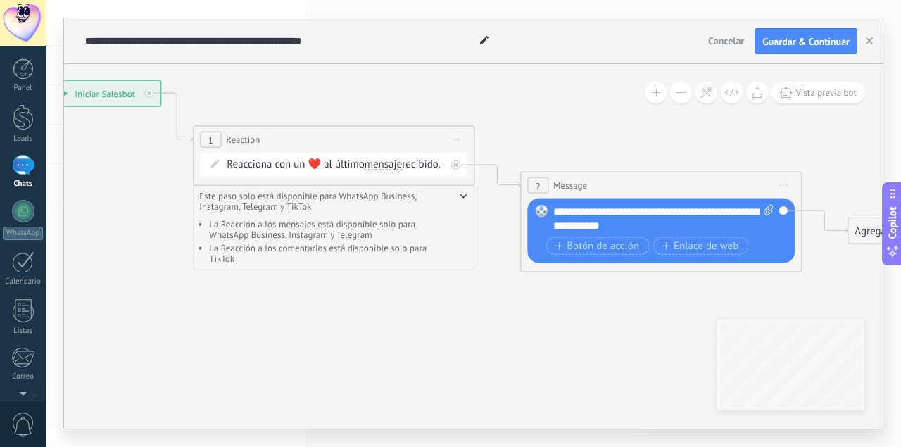
drag, startPoint x: 510, startPoint y: 346, endPoint x: 513, endPoint y: 301, distance: 44.4
click at [490, 305] on icon at bounding box center [483, 175] width 1586 height 895
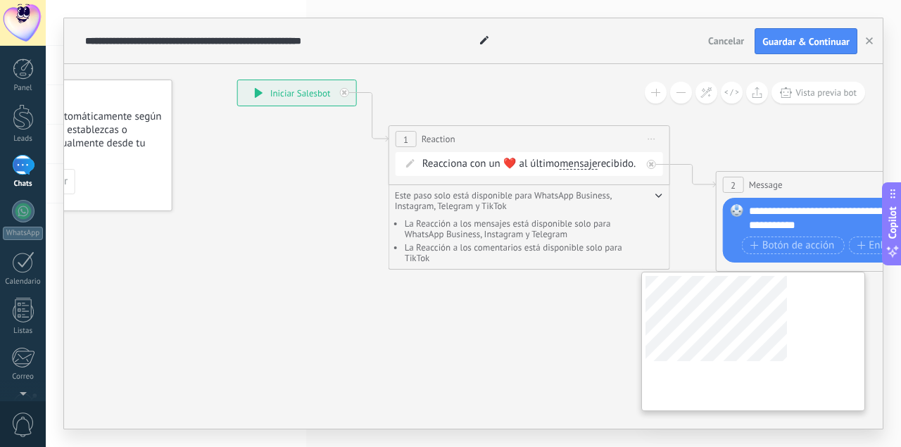
click at [718, 334] on div "**********" at bounding box center [473, 246] width 818 height 365
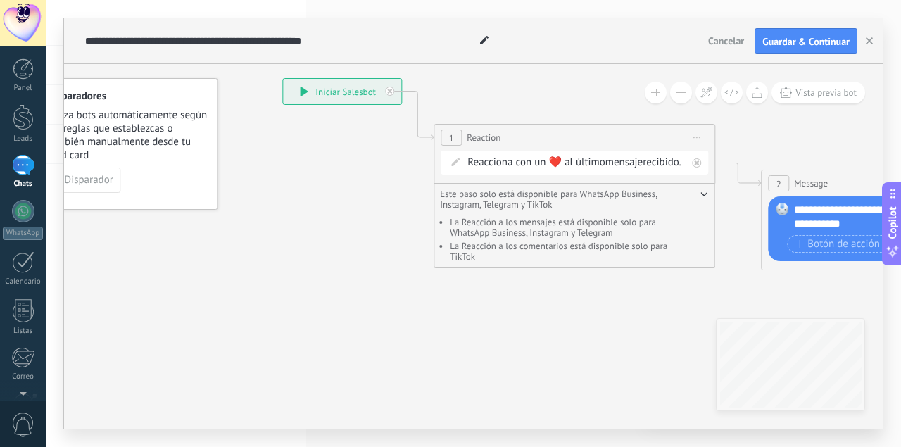
drag, startPoint x: 443, startPoint y: 286, endPoint x: 484, endPoint y: 285, distance: 40.8
click at [484, 285] on icon at bounding box center [723, 173] width 1586 height 895
click at [433, 133] on div "1 Reaction ******** Iniciar vista previa aquí Cambiar nombre Duplicar [GEOGRAPH…" at bounding box center [570, 138] width 280 height 26
click at [106, 179] on span "Disparador" at bounding box center [84, 180] width 49 height 10
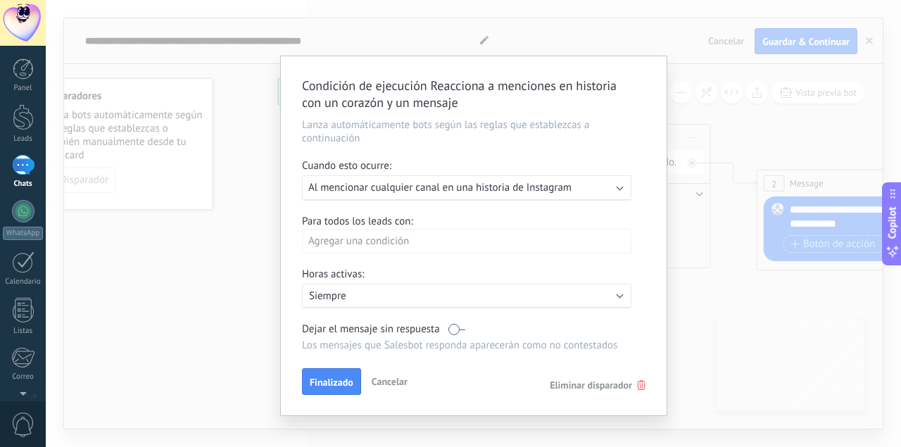
click at [609, 189] on div "Ejecutar: Al mencionar cualquier canal en una historia de Instagram" at bounding box center [460, 187] width 305 height 13
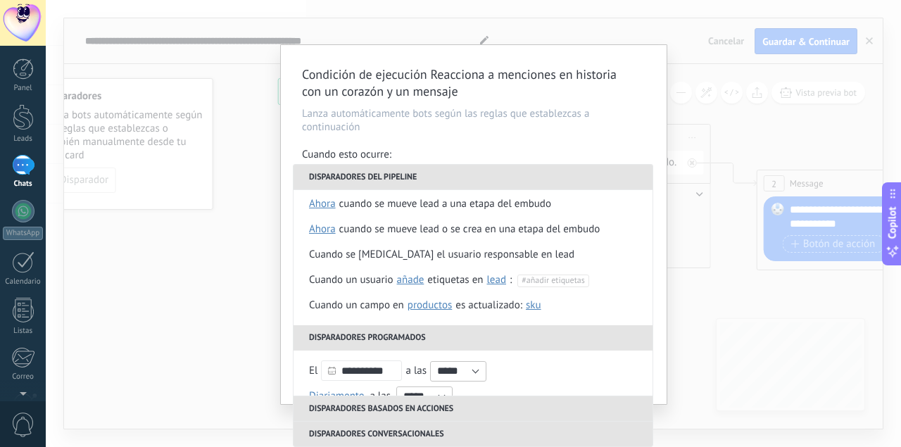
scroll to position [0, 0]
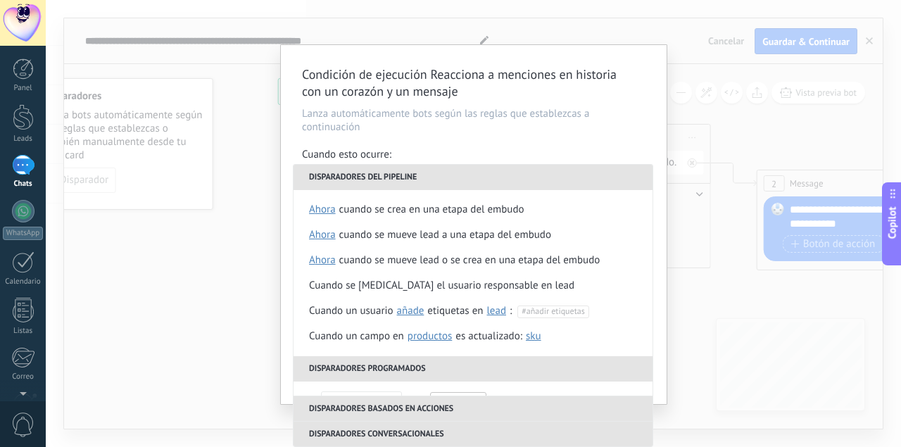
click at [240, 210] on div "Condición de ejecución Reacciona a menciones en historia con un corazón y un me…" at bounding box center [473, 223] width 855 height 447
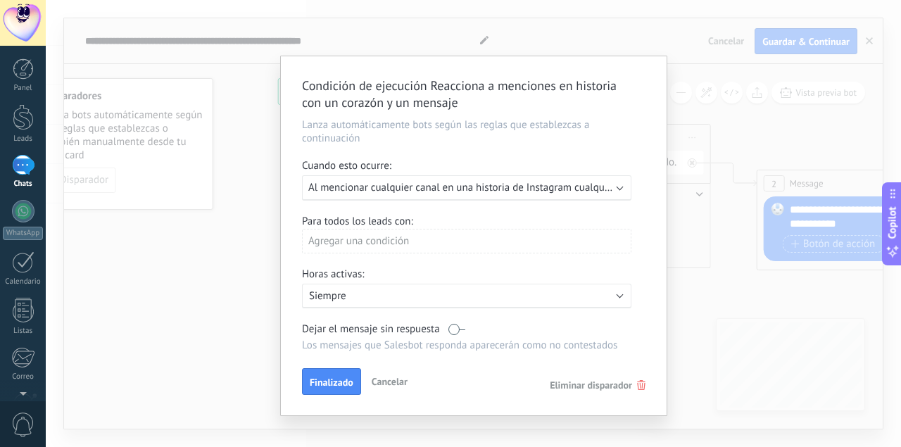
click at [391, 379] on span "Cancelar" at bounding box center [390, 381] width 36 height 13
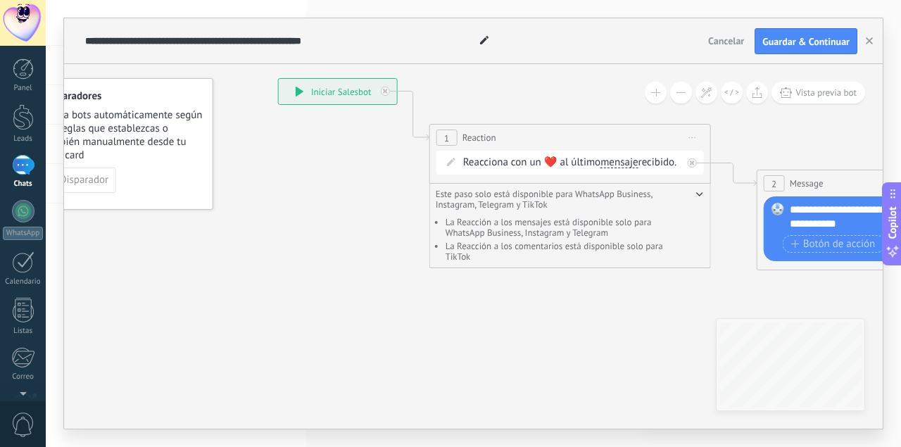
click at [565, 201] on div "Este paso solo está disponible para WhatsApp Business, Instagram, Telegram y Ti…" at bounding box center [569, 226] width 281 height 84
click at [478, 160] on div "Reacciona con un ❤️ al último mensaje mensaje comentario mensaje mensaje coment…" at bounding box center [572, 163] width 219 height 14
click at [447, 160] on icon at bounding box center [451, 162] width 8 height 8
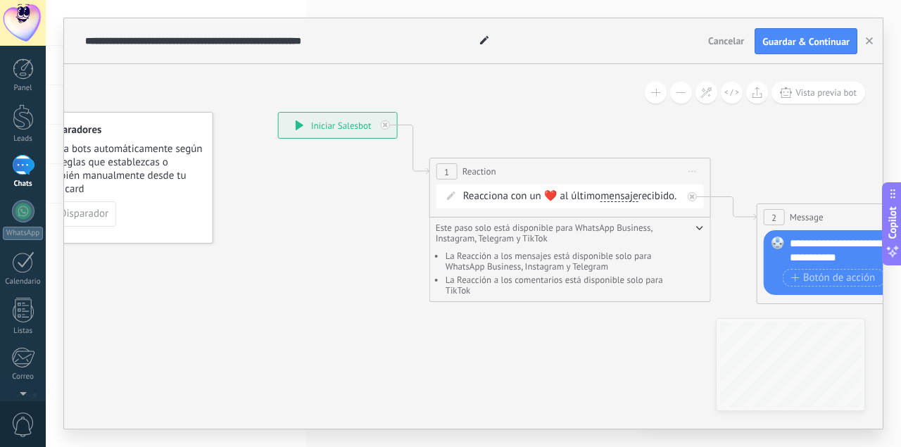
click at [452, 194] on icon at bounding box center [451, 195] width 8 height 8
click at [449, 193] on icon at bounding box center [451, 195] width 8 height 8
click at [448, 194] on icon at bounding box center [451, 195] width 8 height 8
click at [692, 196] on icon at bounding box center [692, 196] width 5 height 5
click at [565, 194] on div "Reacciona con un ❤️ al último mensaje mensaje comentario mensaje mensaje coment…" at bounding box center [572, 196] width 219 height 14
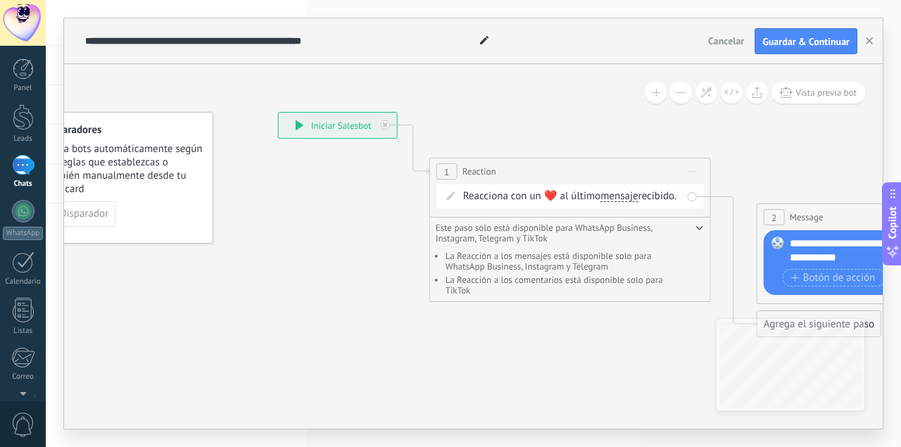
click at [690, 169] on span "Iniciar vista previa aquí Cambiar nombre Duplicar [GEOGRAPHIC_DATA]" at bounding box center [692, 171] width 23 height 20
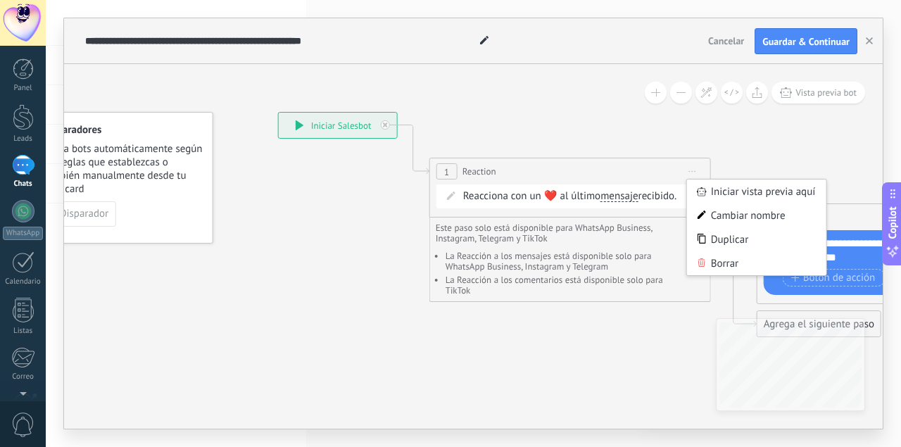
click at [367, 227] on icon at bounding box center [719, 224] width 1586 height 929
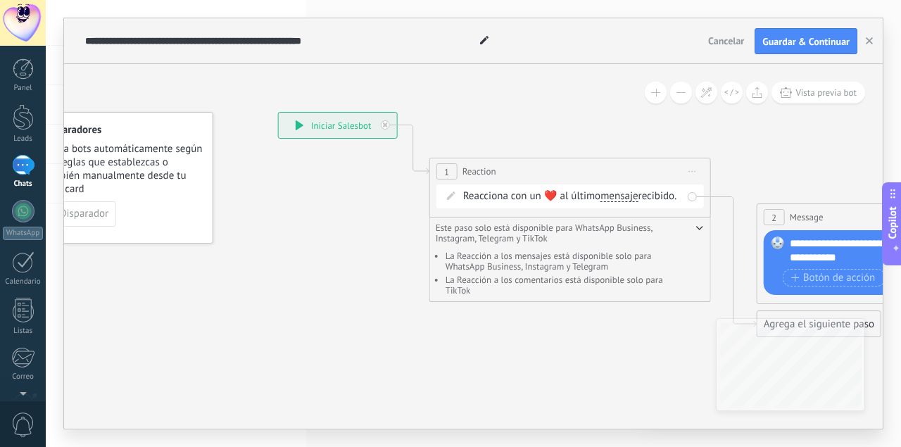
click at [897, 197] on div "Copilot" at bounding box center [892, 223] width 15 height 71
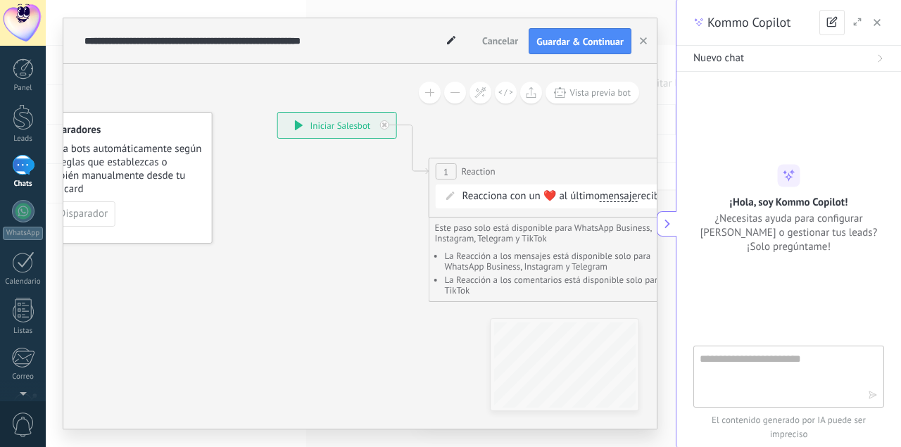
click at [877, 22] on icon "button" at bounding box center [876, 22] width 7 height 7
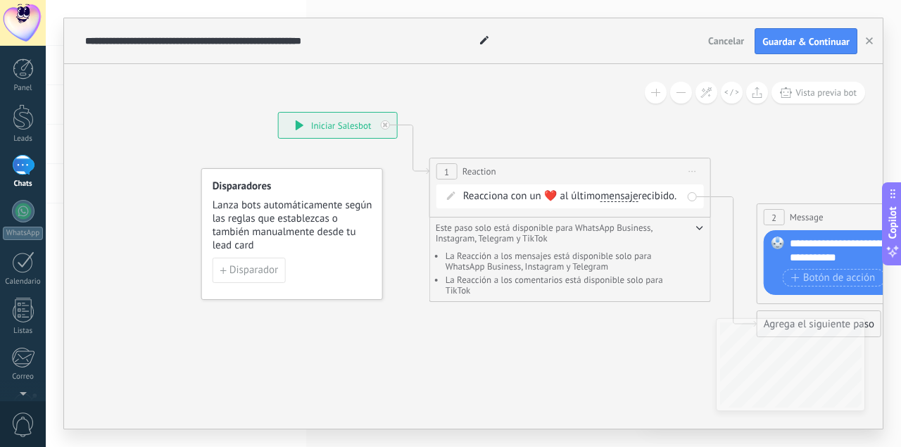
drag, startPoint x: 161, startPoint y: 192, endPoint x: 307, endPoint y: 262, distance: 161.8
click at [307, 252] on span "Lanza bots automáticamente según las reglas que establezcas o también manualmen…" at bounding box center [293, 224] width 160 height 53
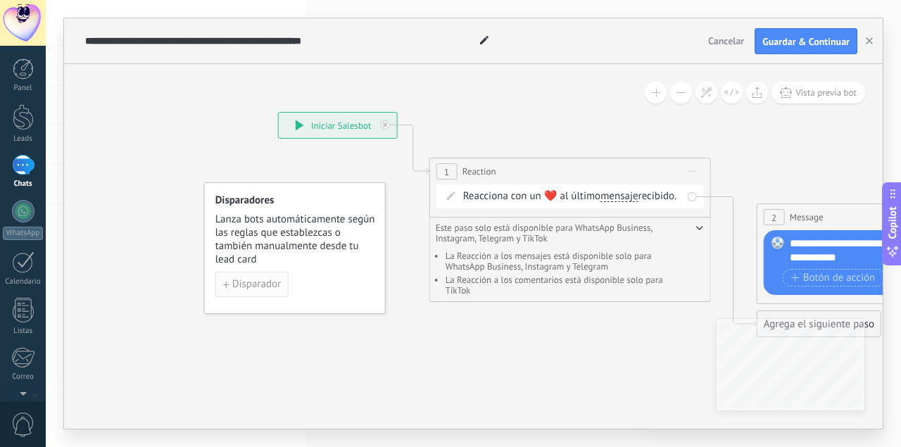
click at [259, 285] on span "Disparador" at bounding box center [256, 284] width 49 height 10
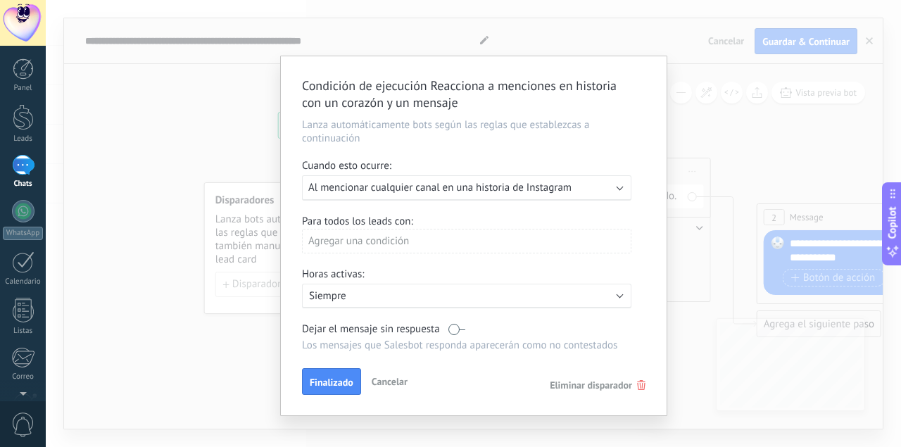
click at [616, 190] on div "Ejecutar: Al mencionar cualquier canal en una historia de Instagram" at bounding box center [466, 187] width 329 height 25
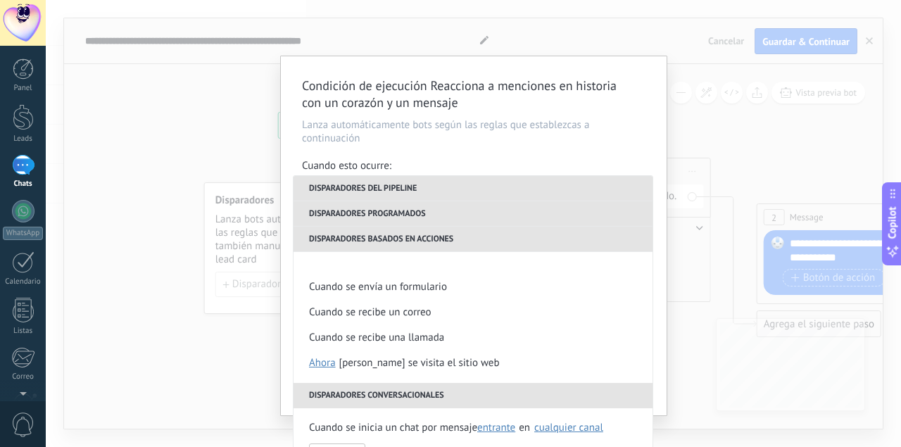
scroll to position [245, 0]
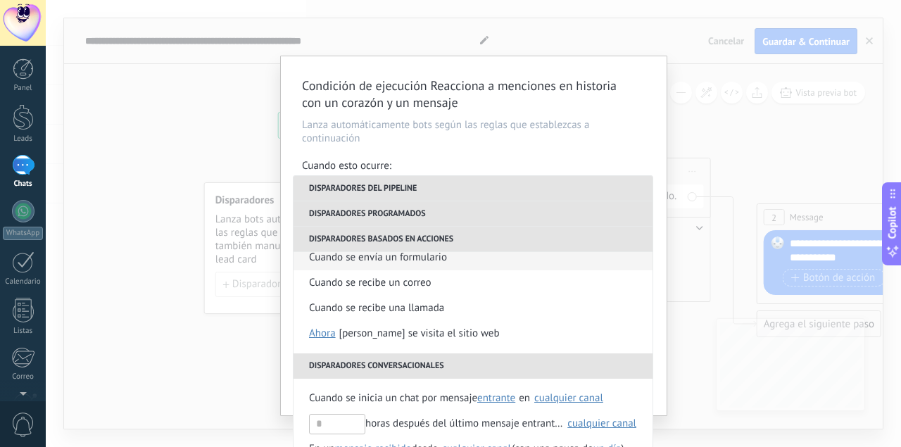
click at [412, 258] on div "Cuando se envía un formulario" at bounding box center [378, 257] width 138 height 25
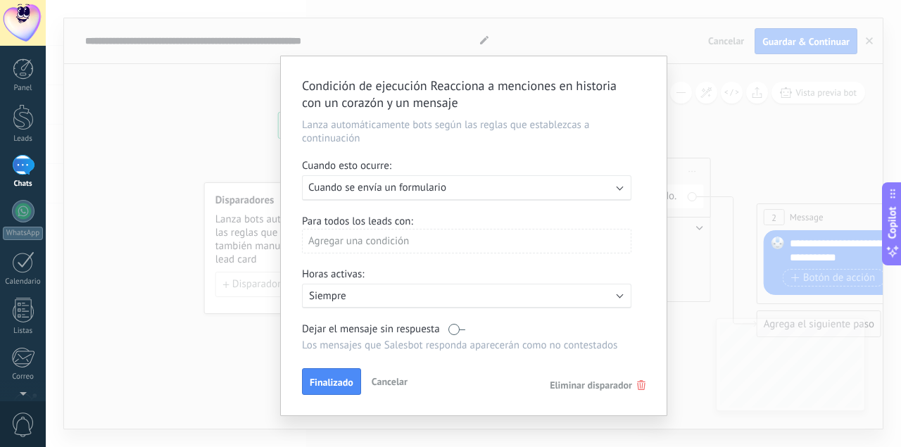
click at [372, 241] on div "Agregar una condición" at bounding box center [466, 241] width 329 height 25
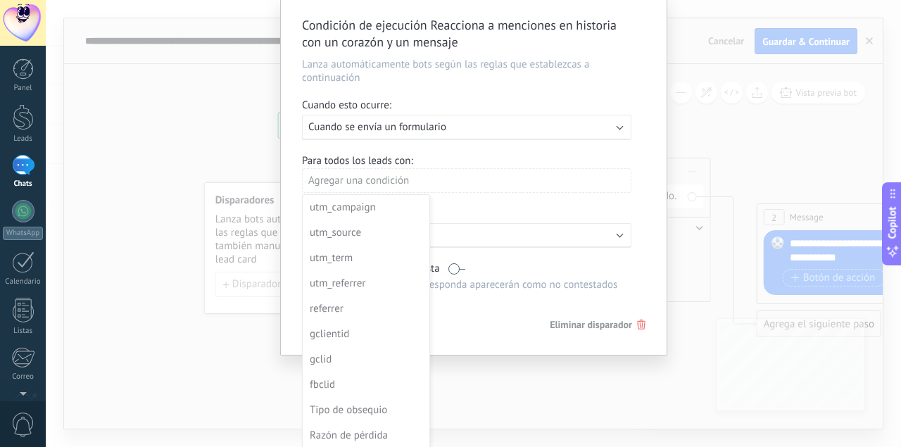
scroll to position [63, 0]
click at [519, 186] on div at bounding box center [474, 174] width 386 height 360
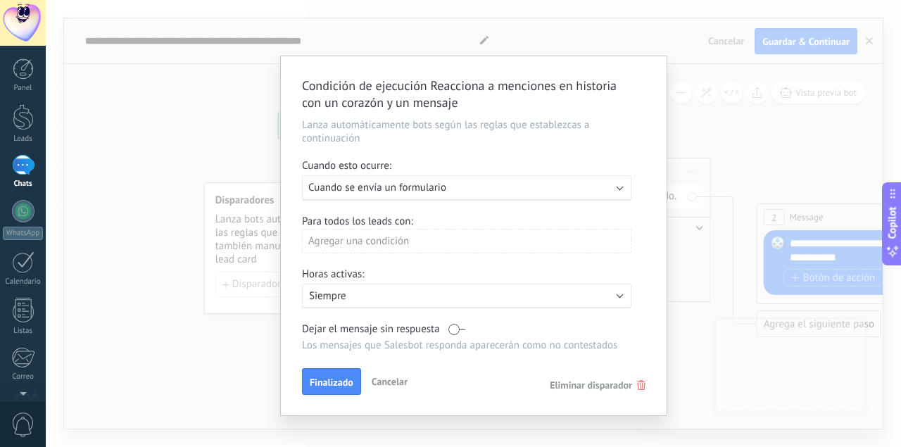
scroll to position [0, 0]
click at [623, 186] on b at bounding box center [619, 186] width 7 height 7
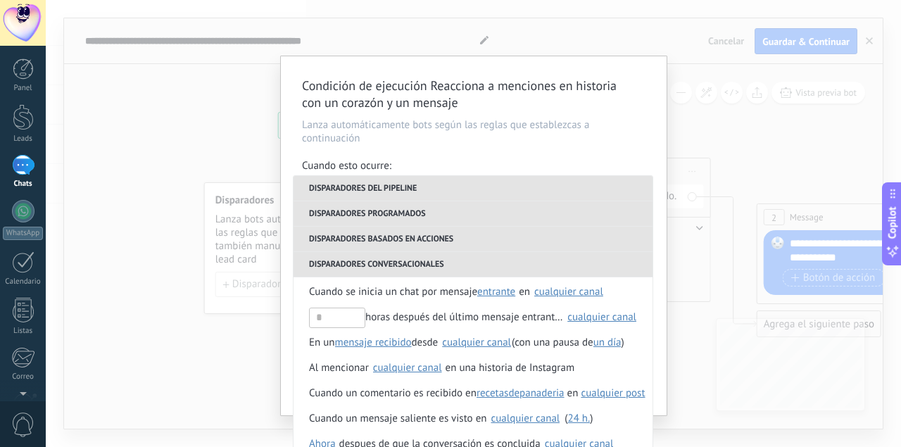
scroll to position [357, 0]
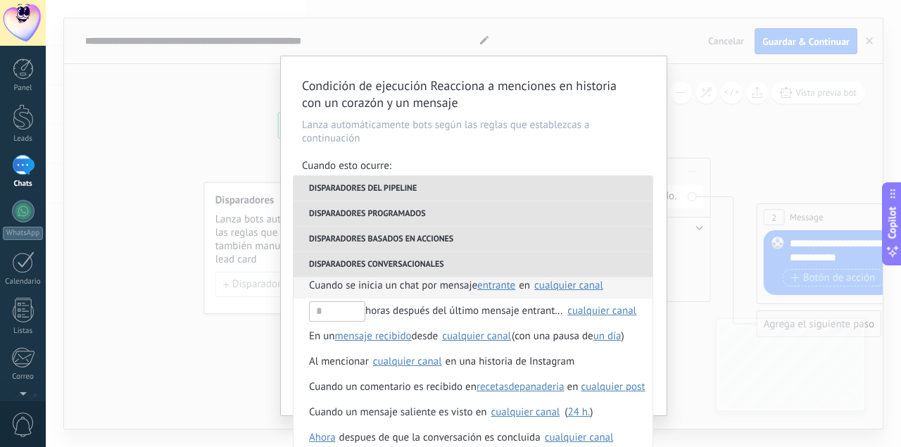
click at [435, 292] on span "Cuando se inicia un chat por mensaje" at bounding box center [393, 285] width 168 height 25
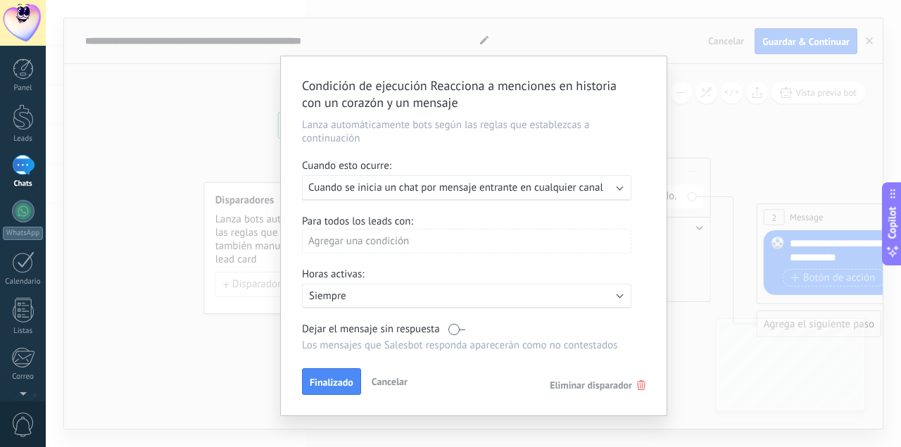
click at [378, 243] on div "Agregar una condición" at bounding box center [466, 241] width 329 height 25
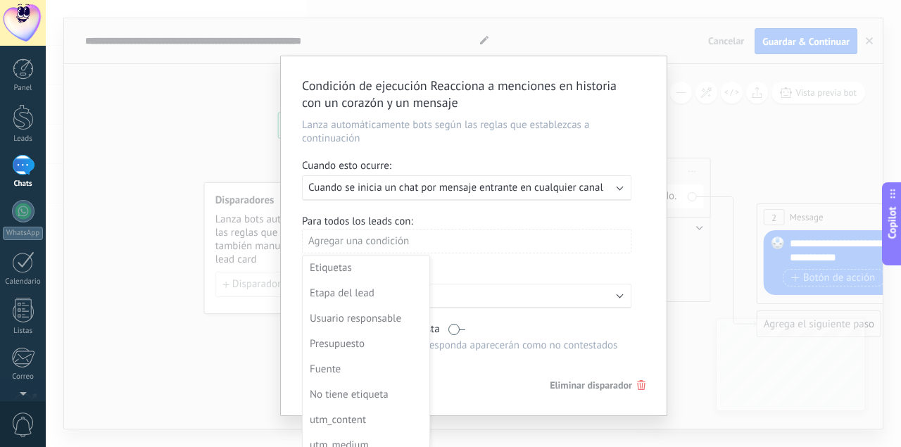
click at [378, 243] on div at bounding box center [474, 236] width 386 height 360
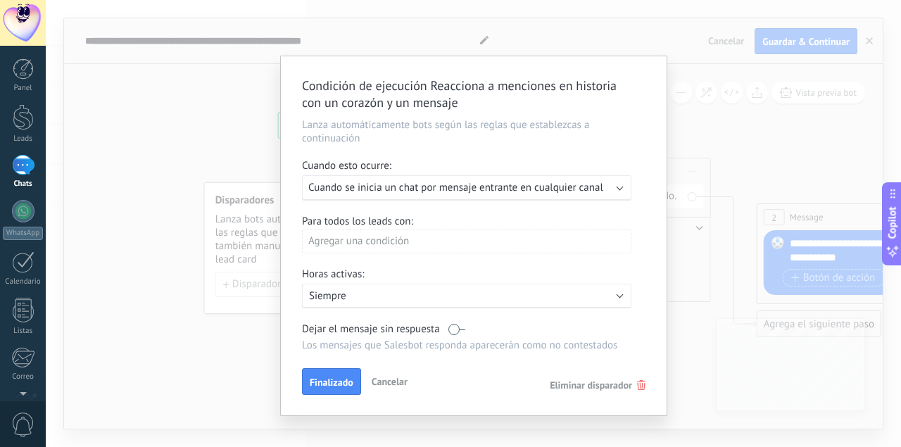
click at [538, 239] on div "Agregar una condición" at bounding box center [466, 241] width 329 height 25
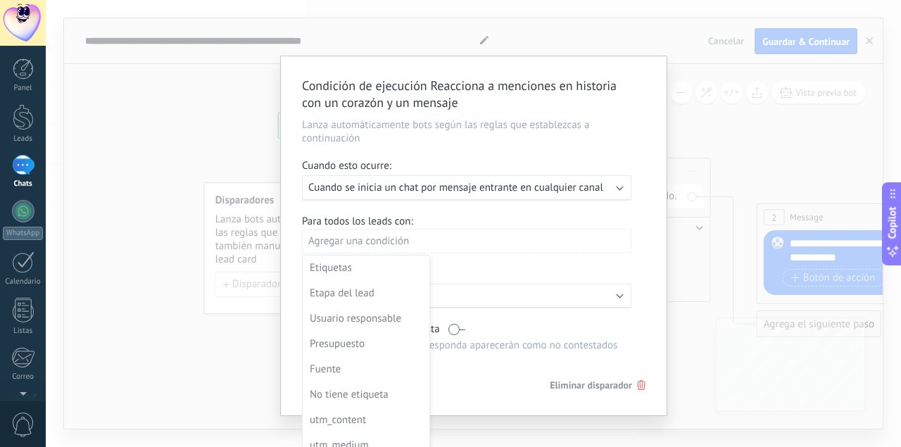
click at [479, 384] on div at bounding box center [474, 236] width 386 height 360
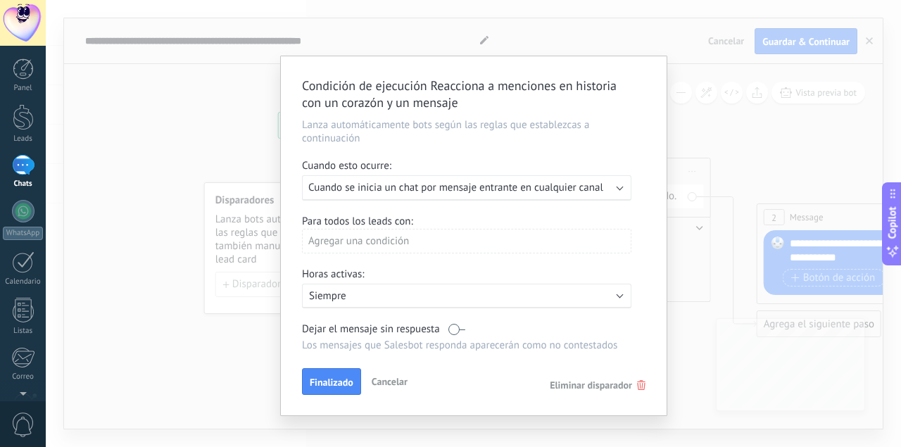
click at [588, 382] on span "Eliminar disparador" at bounding box center [591, 385] width 82 height 13
click at [588, 382] on div "Condición de ejecución Reacciona a menciones en historia con un corazón y un me…" at bounding box center [473, 223] width 855 height 447
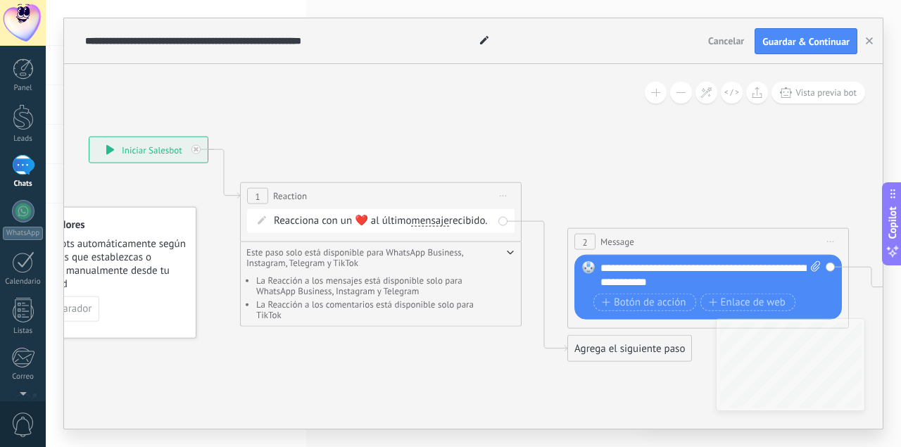
drag, startPoint x: 571, startPoint y: 353, endPoint x: 403, endPoint y: 360, distance: 168.4
click at [385, 372] on icon at bounding box center [530, 249] width 1586 height 929
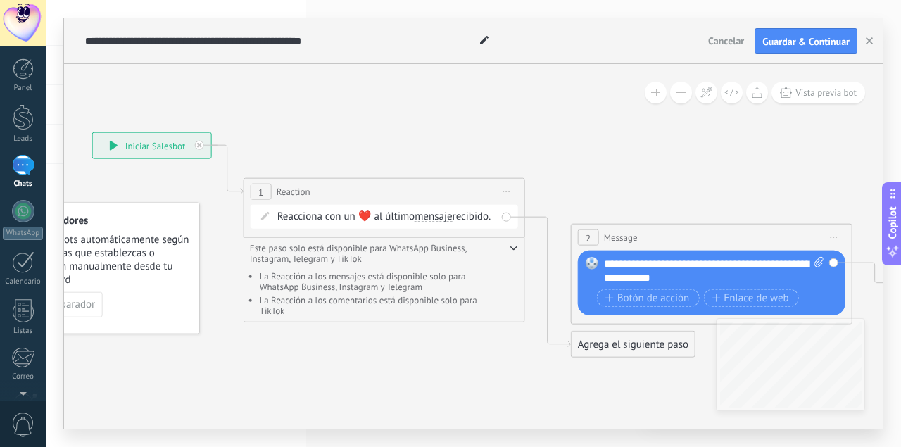
click at [687, 92] on button at bounding box center [681, 93] width 22 height 22
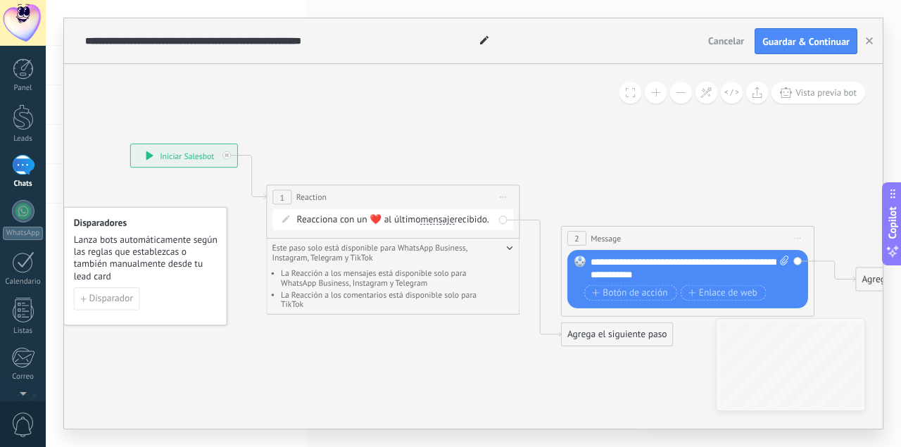
click at [687, 92] on button at bounding box center [681, 93] width 22 height 22
click at [686, 93] on button at bounding box center [681, 93] width 22 height 22
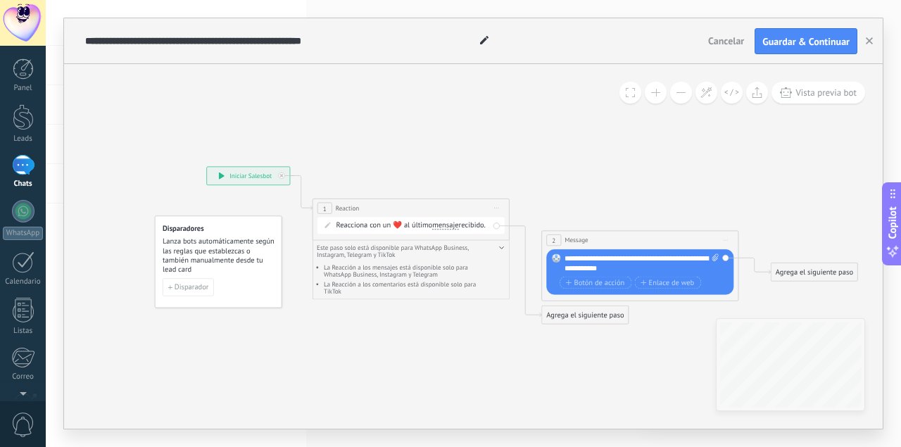
click at [686, 94] on button at bounding box center [681, 93] width 22 height 22
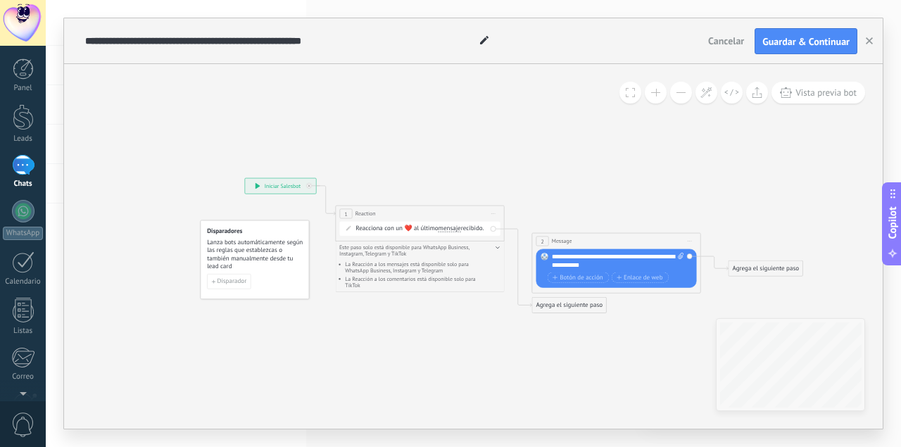
click at [686, 94] on button at bounding box center [681, 93] width 22 height 22
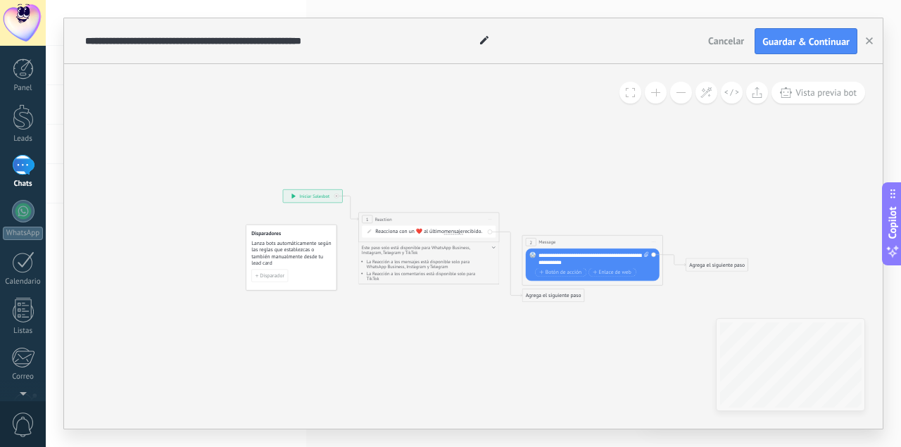
click at [659, 101] on button at bounding box center [656, 93] width 22 height 22
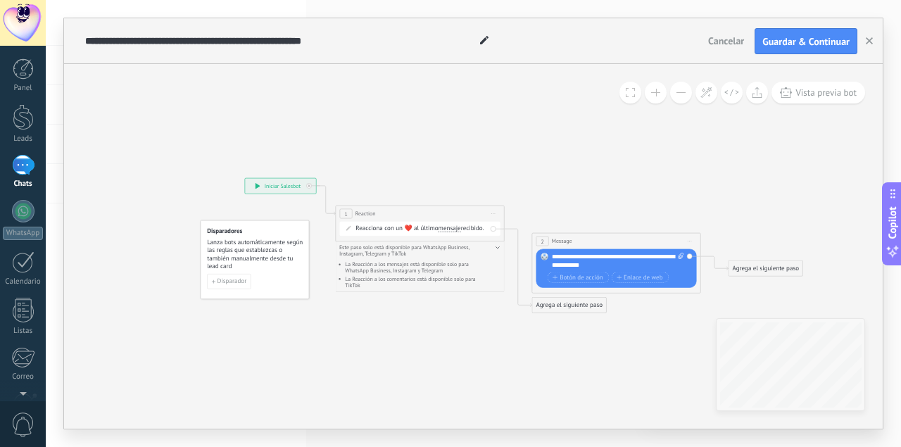
click at [659, 101] on button at bounding box center [656, 93] width 22 height 22
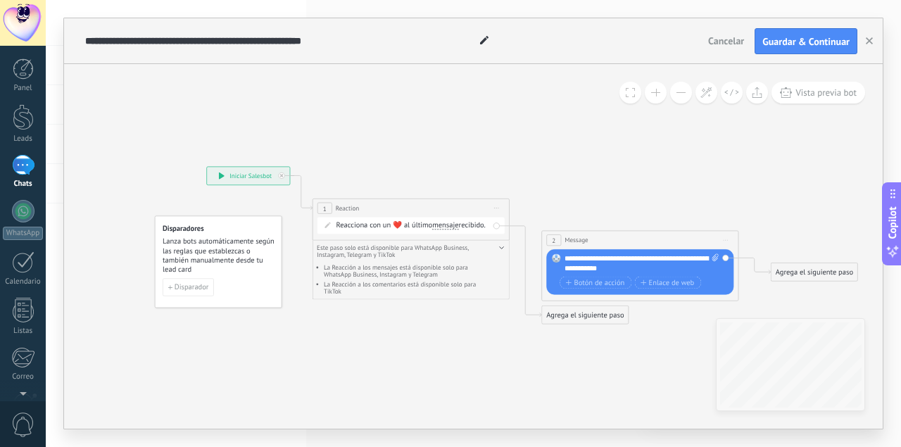
click at [572, 312] on div "Agrega el siguiente paso" at bounding box center [585, 315] width 87 height 16
click at [524, 233] on icon at bounding box center [525, 271] width 32 height 91
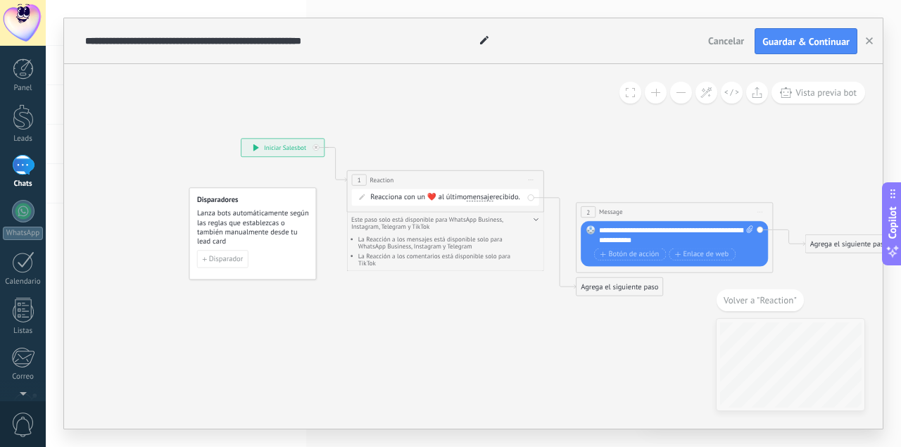
drag, startPoint x: 421, startPoint y: 323, endPoint x: 550, endPoint y: 362, distance: 134.7
click at [550, 362] on icon at bounding box center [549, 217] width 1110 height 650
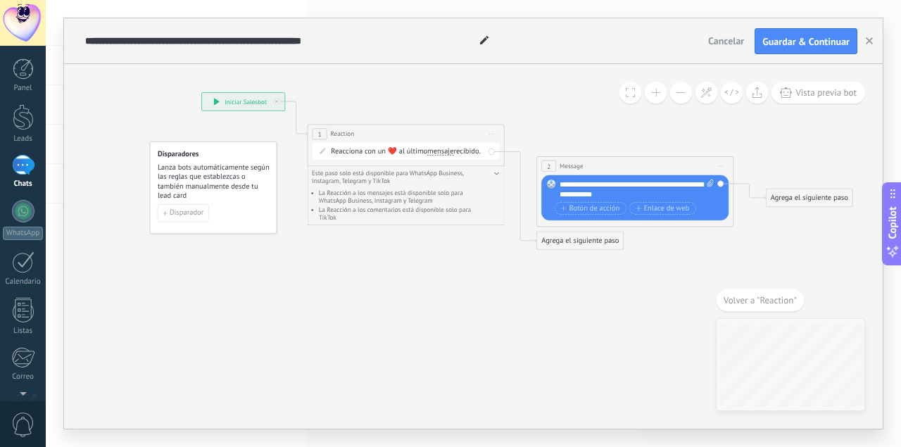
drag, startPoint x: 558, startPoint y: 362, endPoint x: 514, endPoint y: 338, distance: 49.8
click at [514, 338] on icon at bounding box center [510, 171] width 1110 height 650
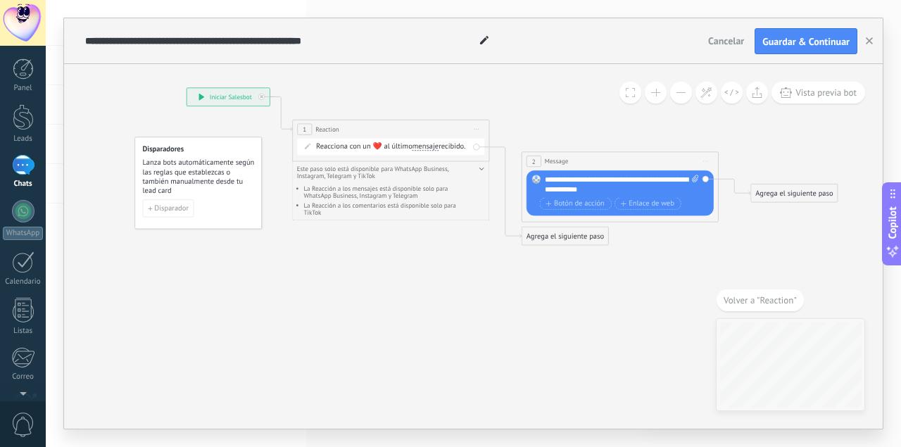
click at [716, 310] on span at bounding box center [716, 300] width 0 height 22
click at [778, 310] on icon at bounding box center [495, 167] width 1110 height 650
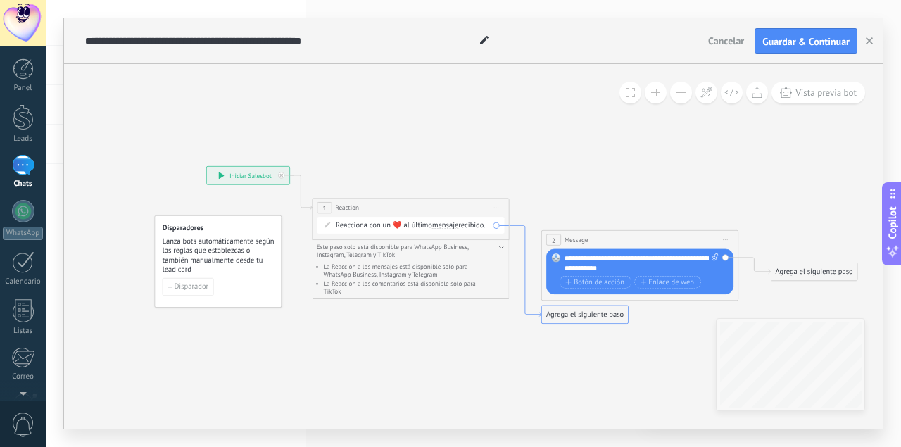
click at [525, 229] on icon at bounding box center [525, 271] width 32 height 91
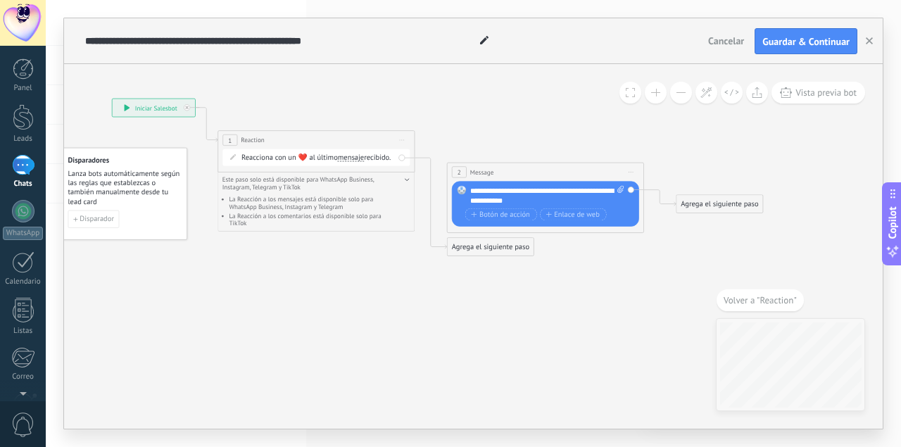
drag, startPoint x: 402, startPoint y: 158, endPoint x: 483, endPoint y: 168, distance: 82.2
click at [112, 99] on div "**********" at bounding box center [112, 99] width 0 height 0
click at [484, 168] on span "Message" at bounding box center [482, 171] width 24 height 9
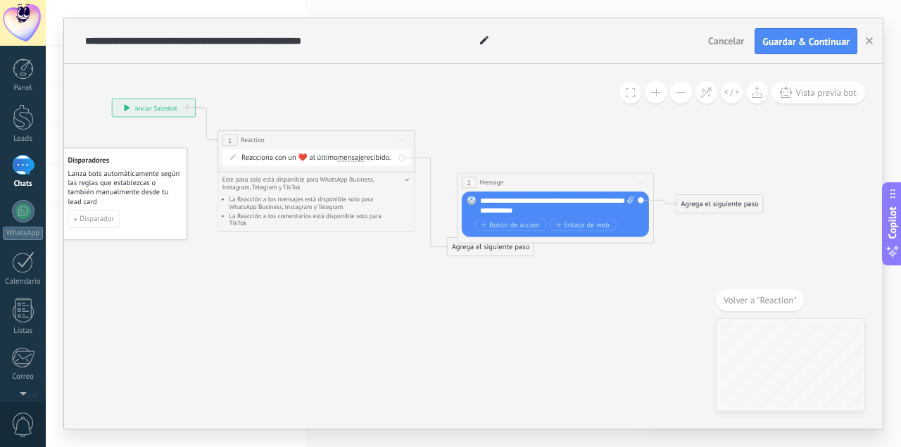
drag, startPoint x: 578, startPoint y: 170, endPoint x: 583, endPoint y: 177, distance: 8.5
click at [588, 182] on div "2 Message ******* (a): Todos los contactos - canales seleccionados Todos los co…" at bounding box center [555, 183] width 196 height 18
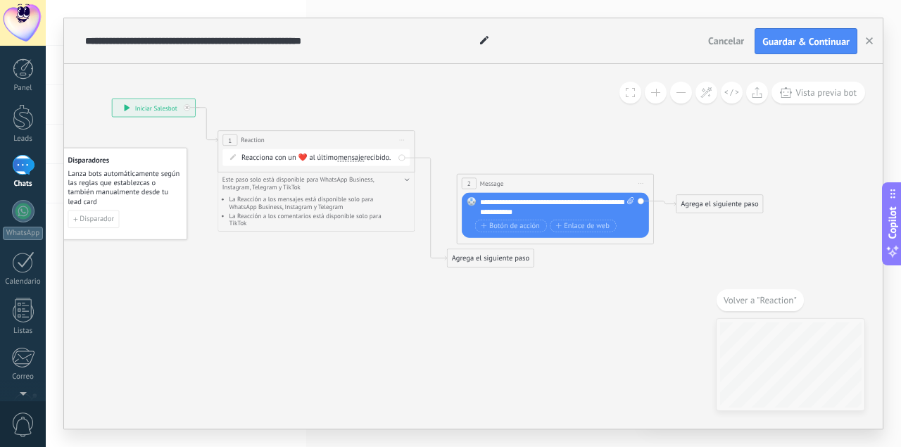
drag, startPoint x: 583, startPoint y: 183, endPoint x: 580, endPoint y: 151, distance: 31.9
click at [580, 175] on div "2 Message ******* (a): Todos los contactos - canales seleccionados Todos los co…" at bounding box center [555, 184] width 196 height 18
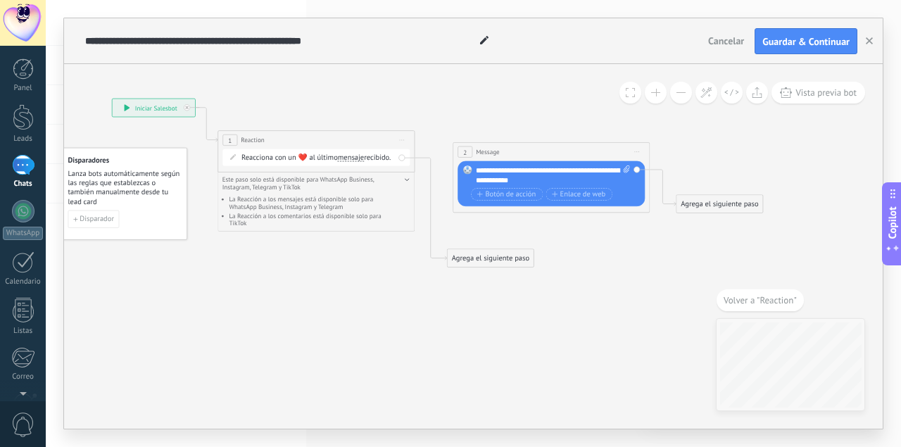
click at [625, 168] on icon at bounding box center [626, 168] width 6 height 7
click at [402, 139] on span "Iniciar vista previa aquí Cambiar nombre Duplicar [GEOGRAPHIC_DATA]" at bounding box center [401, 140] width 15 height 14
click at [420, 202] on div "Borrar" at bounding box center [446, 204] width 97 height 17
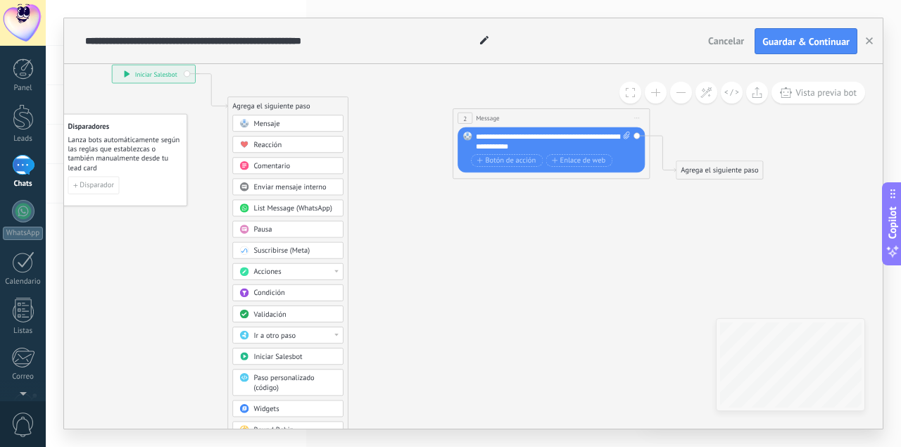
click at [283, 122] on div "Mensaje" at bounding box center [294, 124] width 83 height 10
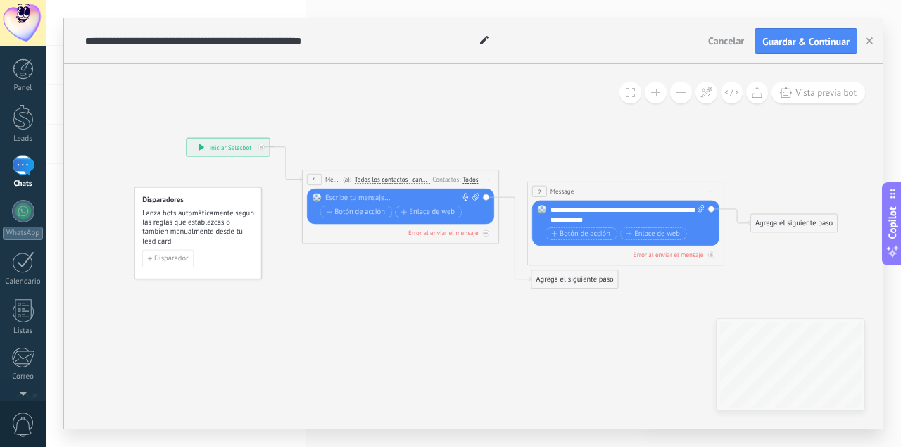
drag, startPoint x: 492, startPoint y: 240, endPoint x: 419, endPoint y: 313, distance: 103.5
click at [419, 313] on icon at bounding box center [495, 207] width 1110 height 630
click at [395, 179] on span "Todos los contactos - canales seleccionados" at bounding box center [392, 180] width 75 height 8
click at [395, 179] on button "Todos los contactos - canales seleccionados" at bounding box center [411, 180] width 123 height 18
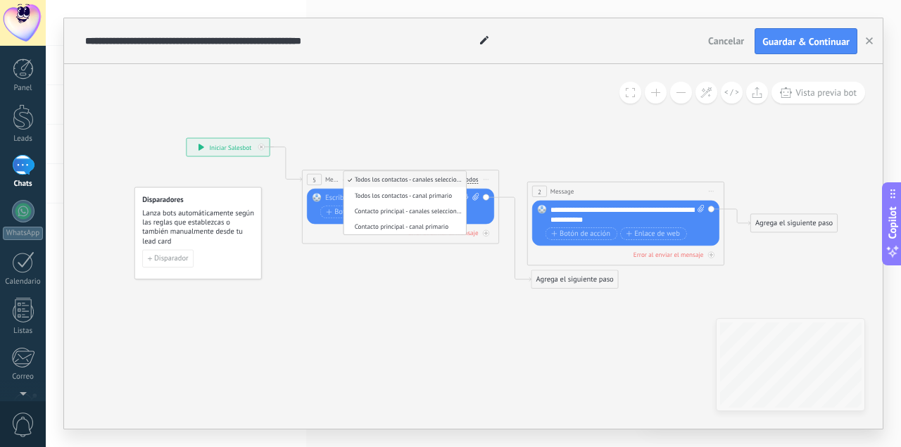
click at [385, 319] on icon at bounding box center [495, 207] width 1110 height 630
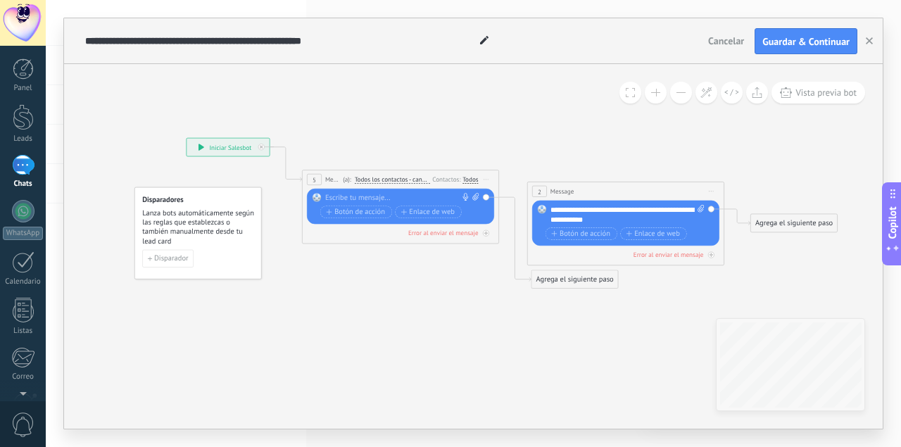
click at [468, 177] on div "Todos" at bounding box center [469, 180] width 15 height 8
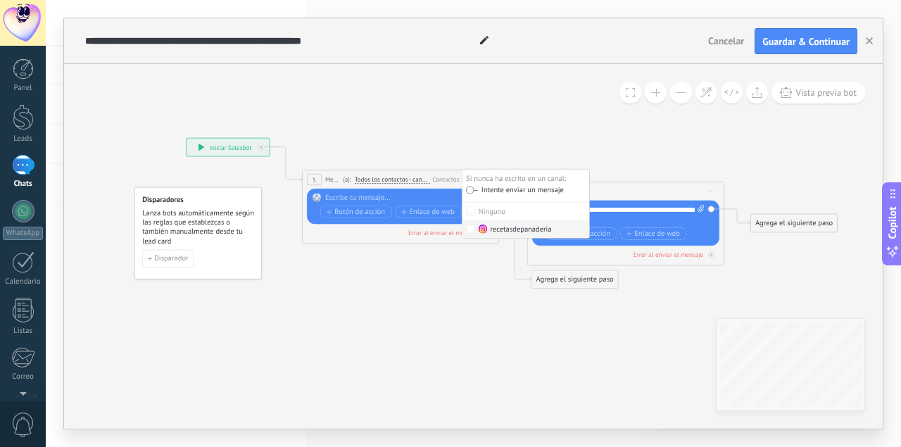
click at [376, 309] on icon at bounding box center [495, 207] width 1110 height 630
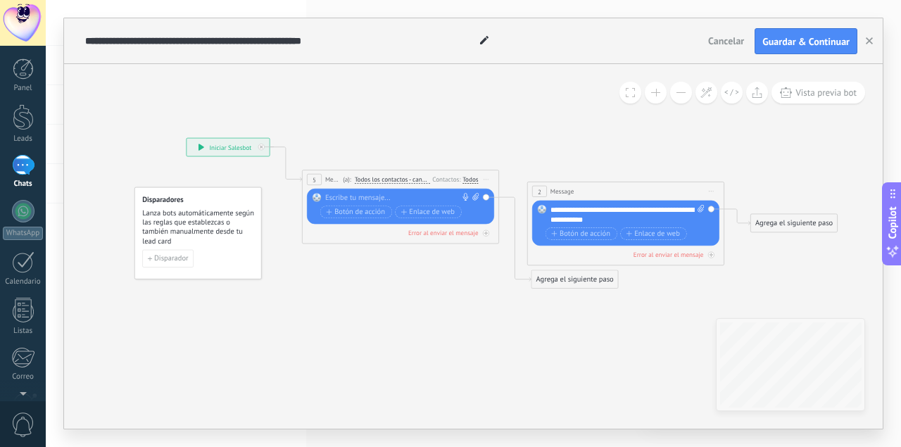
click at [485, 179] on span "Iniciar vista previa aquí Cambiar nombre Duplicar [GEOGRAPHIC_DATA]" at bounding box center [486, 179] width 15 height 14
click at [514, 146] on icon at bounding box center [495, 207] width 1110 height 630
drag, startPoint x: 486, startPoint y: 196, endPoint x: 500, endPoint y: 196, distance: 14.1
click at [498, 196] on div "5 Mensaje ******* (a): Todos los contactos - canales seleccionados Todos los co…" at bounding box center [400, 207] width 197 height 74
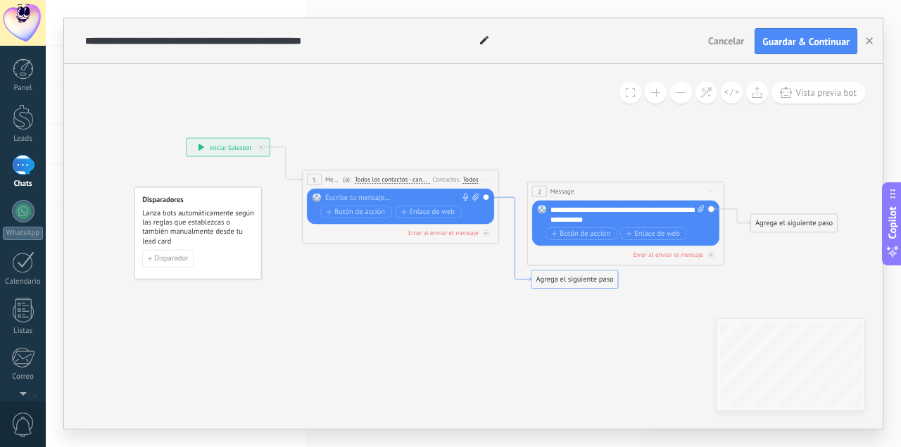
click at [512, 198] on icon at bounding box center [515, 239] width 32 height 84
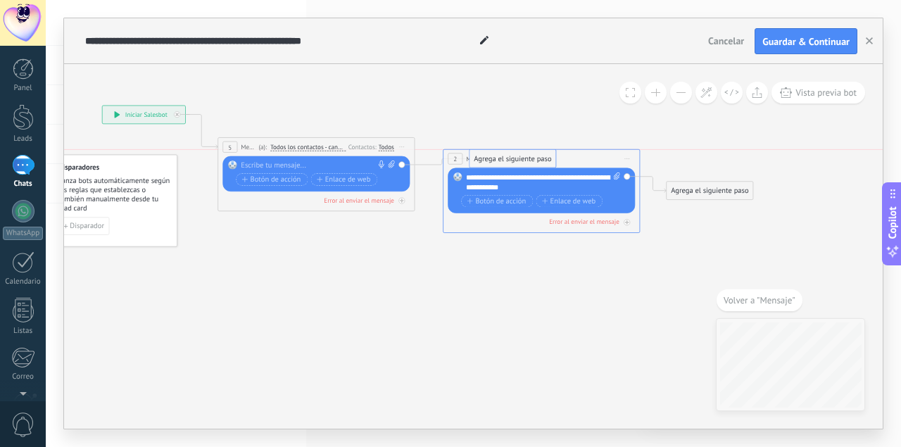
drag, startPoint x: 471, startPoint y: 243, endPoint x: 493, endPoint y: 154, distance: 91.5
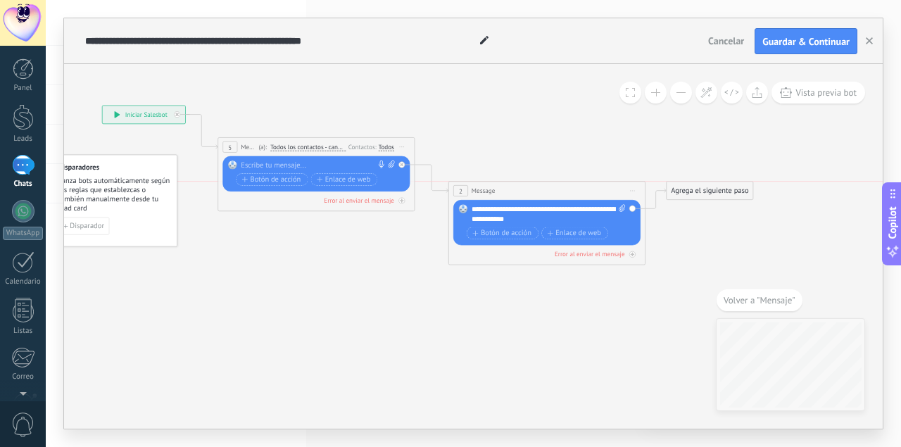
drag, startPoint x: 495, startPoint y: 179, endPoint x: 498, endPoint y: 195, distance: 15.6
click at [498, 194] on div "2 Message ******* (a): Todos los contactos - canales seleccionados Todos los co…" at bounding box center [547, 191] width 196 height 18
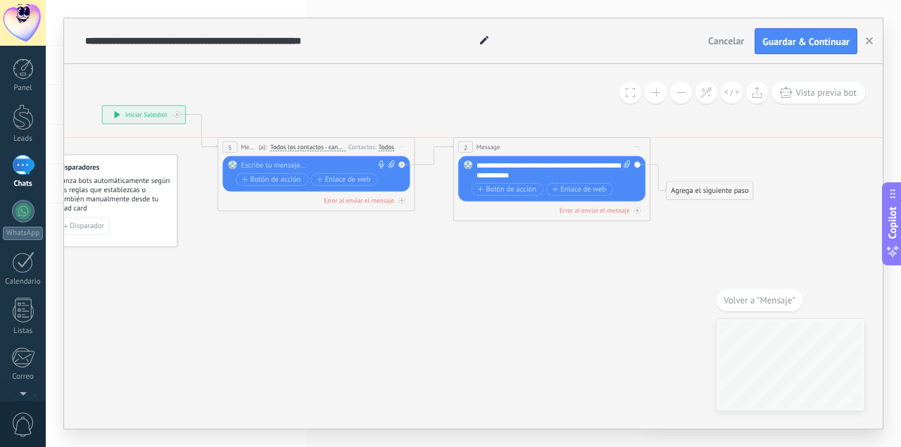
drag, startPoint x: 505, startPoint y: 189, endPoint x: 506, endPoint y: 145, distance: 44.4
click at [506, 145] on div "2 Message ******* (a): Todos los contactos - canales seleccionados Todos los co…" at bounding box center [552, 147] width 196 height 18
click at [508, 155] on div "2 Message ******* (a): Todos los contactos - canales seleccionados Todos los co…" at bounding box center [546, 147] width 196 height 18
click at [445, 288] on icon at bounding box center [411, 163] width 1110 height 608
click at [141, 110] on div "**********" at bounding box center [144, 115] width 83 height 18
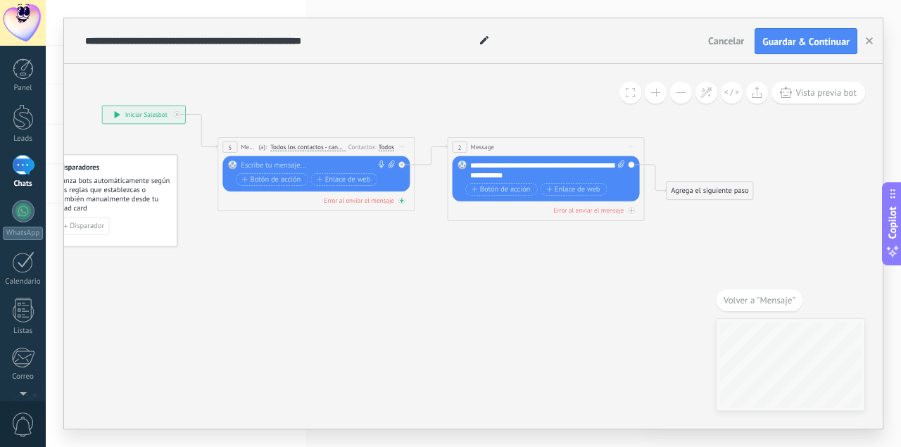
click at [403, 201] on icon at bounding box center [401, 200] width 5 height 5
drag, startPoint x: 400, startPoint y: 199, endPoint x: 450, endPoint y: 146, distance: 73.2
click at [102, 106] on div "**********" at bounding box center [102, 106] width 0 height 0
click at [480, 255] on div "Agrega el siguiente paso" at bounding box center [491, 252] width 87 height 16
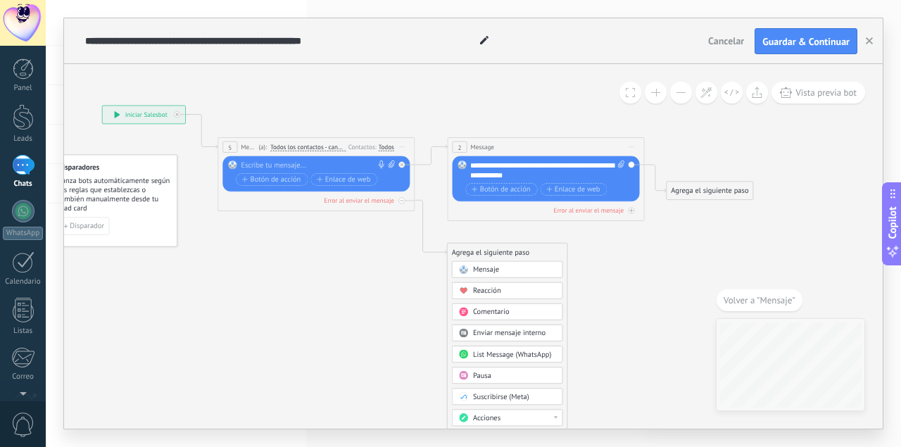
click at [490, 271] on span "Mensaje" at bounding box center [486, 269] width 26 height 9
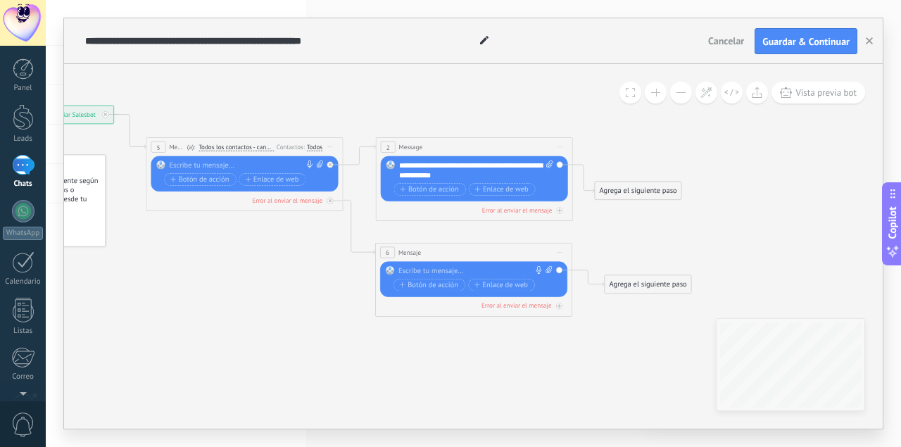
click at [251, 141] on div "5 Mensaje ******* (a): Todos los contactos - canales seleccionados Todos los co…" at bounding box center [244, 147] width 196 height 18
click at [334, 148] on span "Iniciar vista previa aquí Cambiar nombre Duplicar [GEOGRAPHIC_DATA]" at bounding box center [329, 147] width 15 height 14
click at [343, 212] on div "Borrar" at bounding box center [375, 211] width 97 height 17
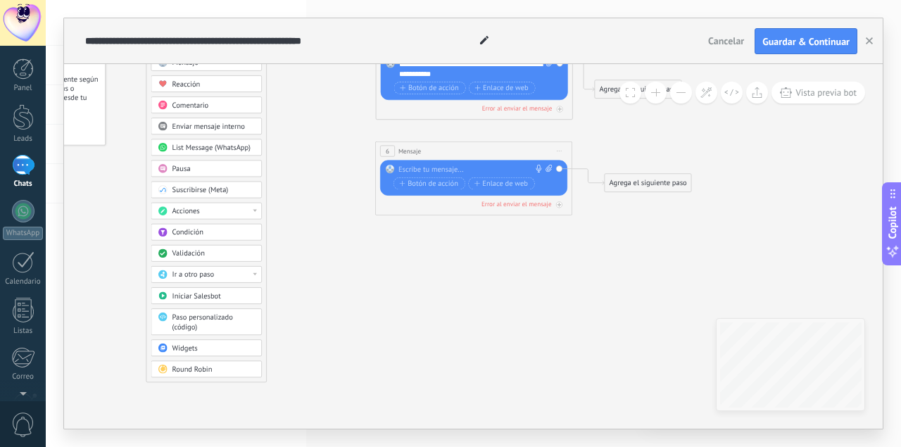
click at [259, 212] on div "Acciones" at bounding box center [206, 211] width 111 height 17
click at [262, 171] on div "Agrega el siguiente paso Mensaje Mensaje Mensaje Reacción Comentario Enviar men…" at bounding box center [206, 209] width 121 height 346
click at [248, 270] on div "Ir a otro paso" at bounding box center [213, 275] width 83 height 10
click at [264, 248] on div "Agrega el siguiente paso Mensaje Mensaje Mensaje Reacción Comentario Enviar men…" at bounding box center [206, 209] width 121 height 346
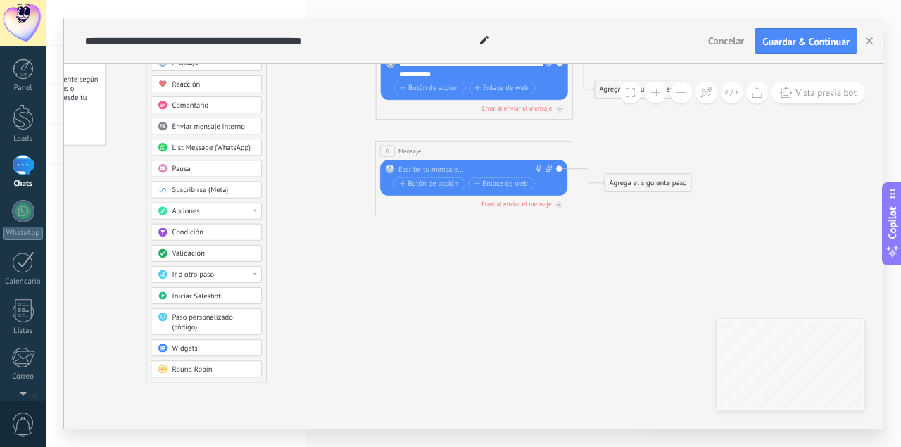
click at [235, 338] on body ".abecls-1,.abecls-2{fill-rule:evenodd}.abecls-2{fill:#fff} .abhcls-1{fill:none}…" at bounding box center [450, 223] width 901 height 447
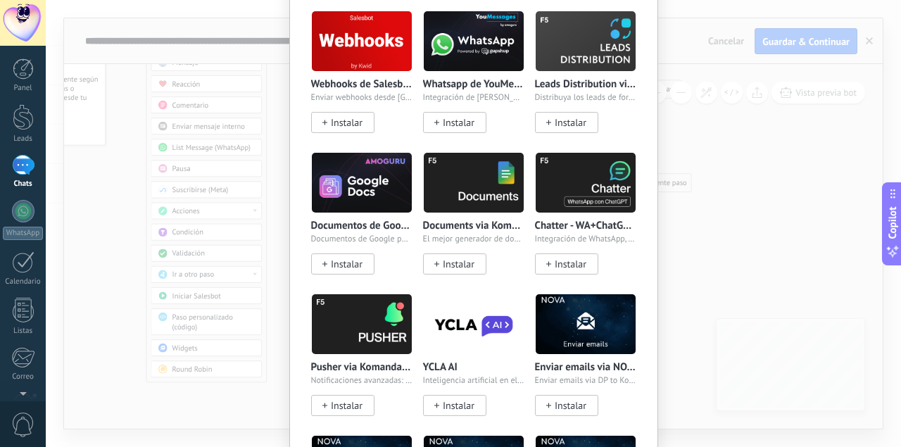
scroll to position [980, 0]
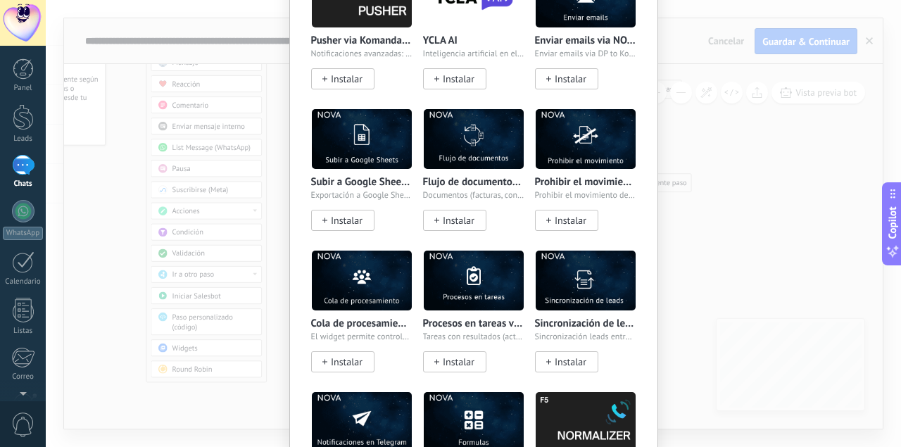
click at [700, 198] on div "Widgets Wazzup (WhatsApp & Instagram) Conectamos WhatsApp, Telegram e Instagram…" at bounding box center [473, 223] width 855 height 447
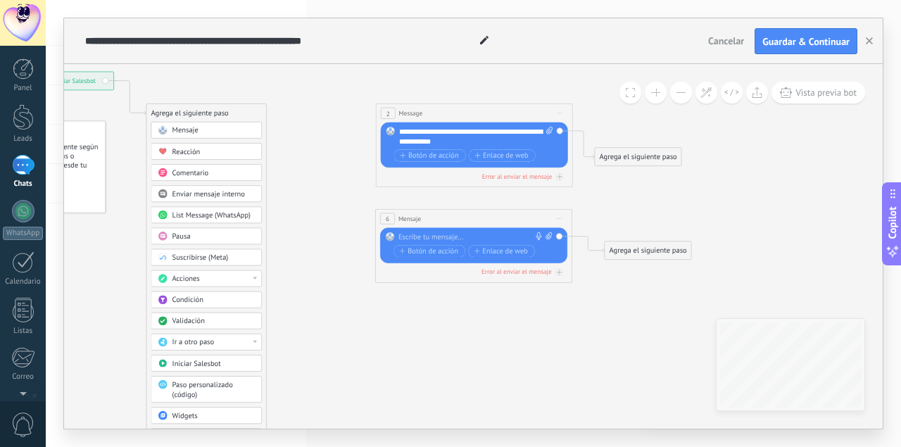
click at [208, 132] on div "Mensaje" at bounding box center [213, 131] width 83 height 10
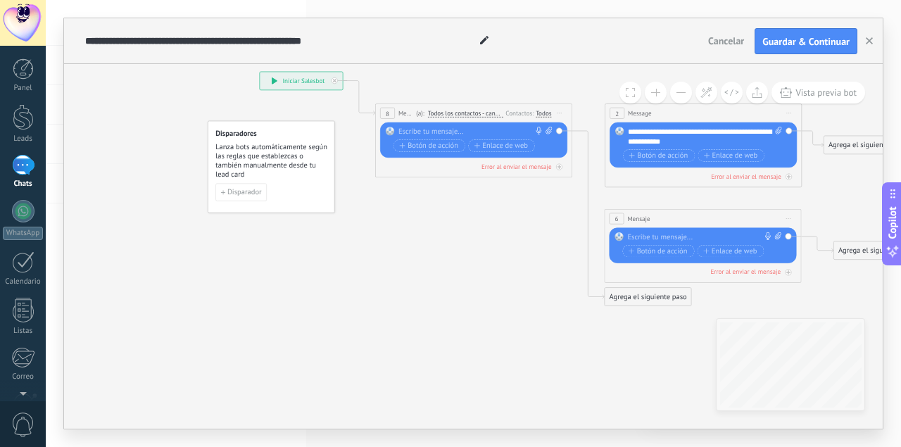
click at [557, 115] on span "Iniciar vista previa aquí Cambiar nombre Duplicar [GEOGRAPHIC_DATA]" at bounding box center [559, 113] width 15 height 14
drag, startPoint x: 593, startPoint y: 173, endPoint x: 537, endPoint y: 116, distance: 80.1
click at [592, 175] on div "Borrar" at bounding box center [603, 178] width 97 height 17
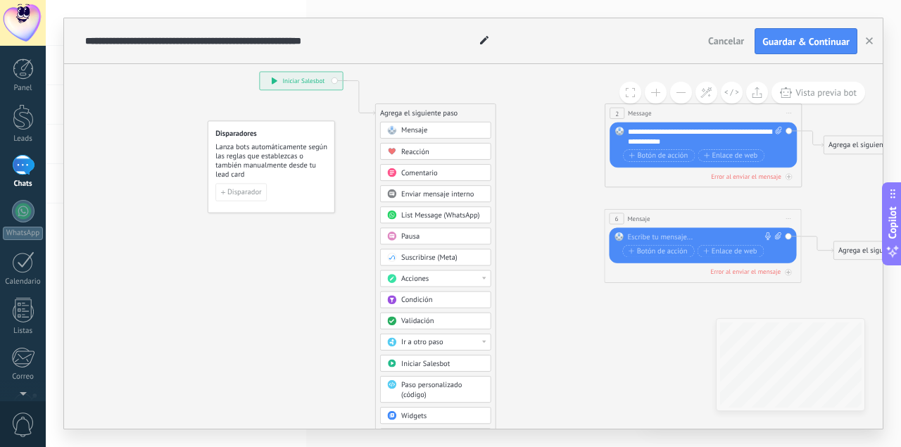
click at [437, 150] on div "Reacción" at bounding box center [442, 152] width 83 height 10
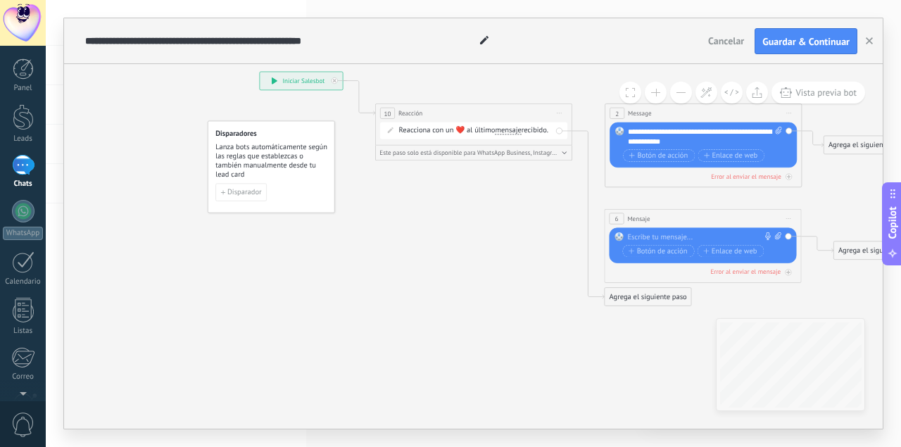
click at [565, 116] on span "Iniciar vista previa aquí Cambiar nombre Duplicar [GEOGRAPHIC_DATA]" at bounding box center [559, 113] width 15 height 14
click at [579, 175] on div "Borrar" at bounding box center [603, 178] width 97 height 17
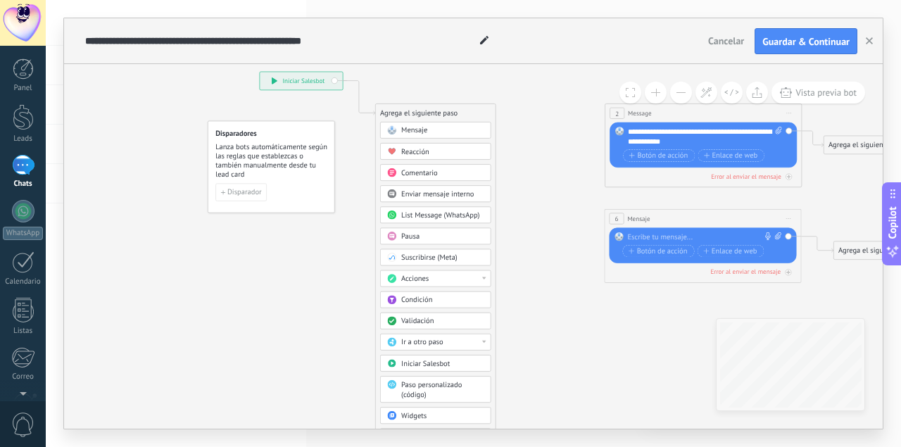
click at [426, 171] on span "Comentario" at bounding box center [419, 172] width 37 height 9
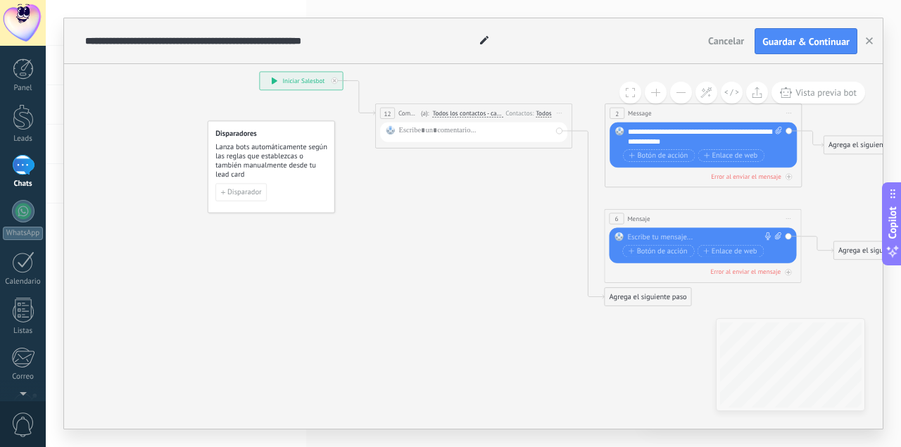
click at [468, 114] on span "Todos los contactos - canales seleccionados" at bounding box center [468, 114] width 70 height 8
click at [468, 114] on button "Todos los contactos - canales seleccionados" at bounding box center [489, 114] width 123 height 18
click at [558, 118] on span "Iniciar vista previa aquí Cambiar nombre Duplicar [GEOGRAPHIC_DATA]" at bounding box center [559, 113] width 15 height 14
click at [562, 174] on div "Borrar" at bounding box center [603, 178] width 97 height 17
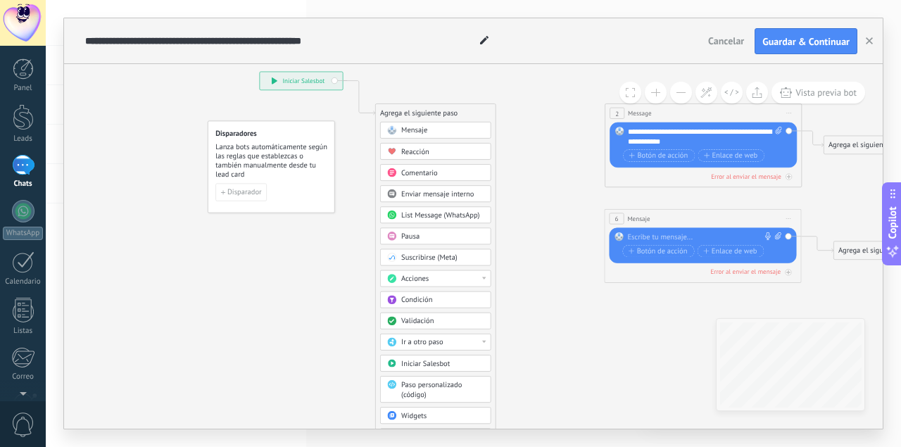
click at [436, 189] on span "Enviar mensaje interno" at bounding box center [437, 193] width 72 height 9
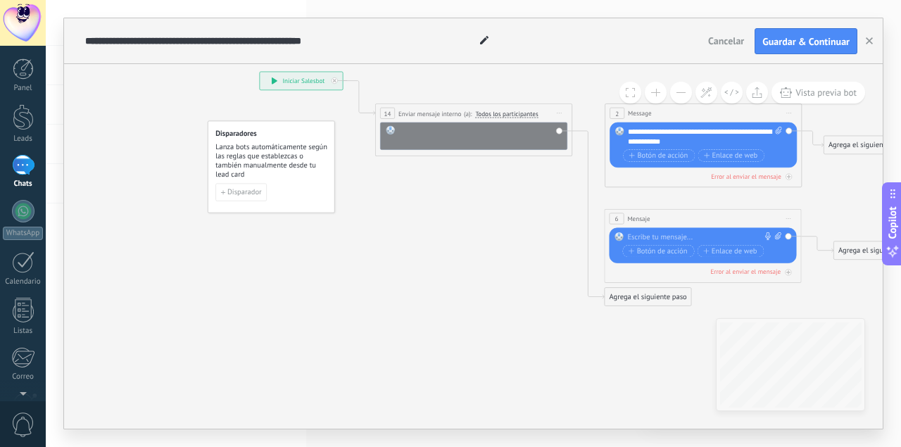
click at [443, 134] on div at bounding box center [480, 136] width 163 height 20
click at [562, 108] on span "Iniciar vista previa aquí Cambiar nombre Duplicar [GEOGRAPHIC_DATA]" at bounding box center [559, 113] width 15 height 14
click at [579, 172] on div "Borrar" at bounding box center [603, 178] width 97 height 17
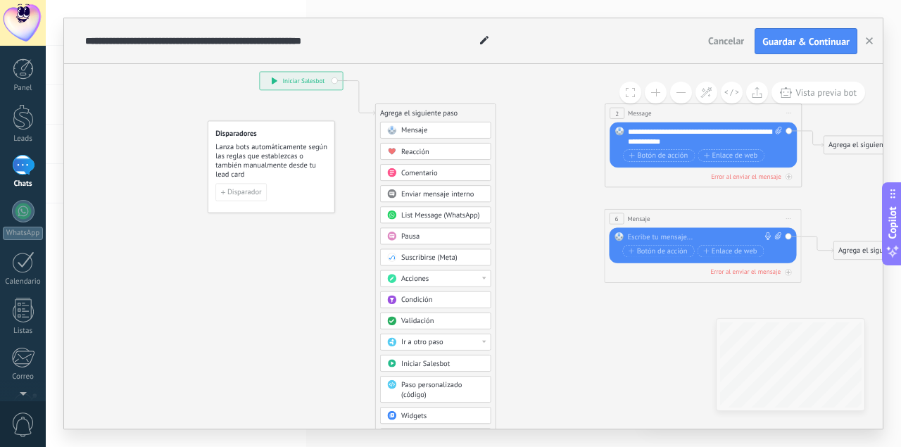
click at [546, 210] on icon at bounding box center [573, 258] width 1120 height 866
